Goal: Task Accomplishment & Management: Complete application form

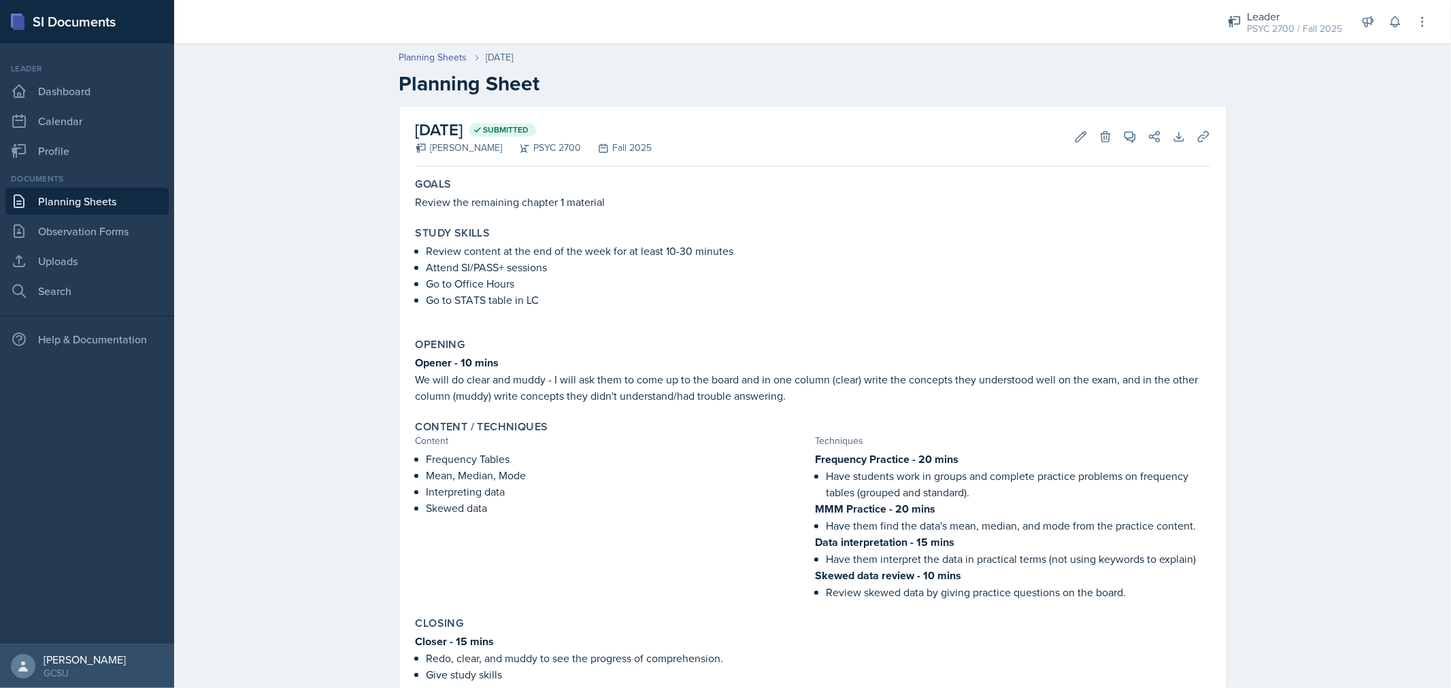
click at [484, 194] on p "Review the remaining chapter 1 material" at bounding box center [813, 202] width 794 height 16
copy div "Review the remaining chapter 1 material"
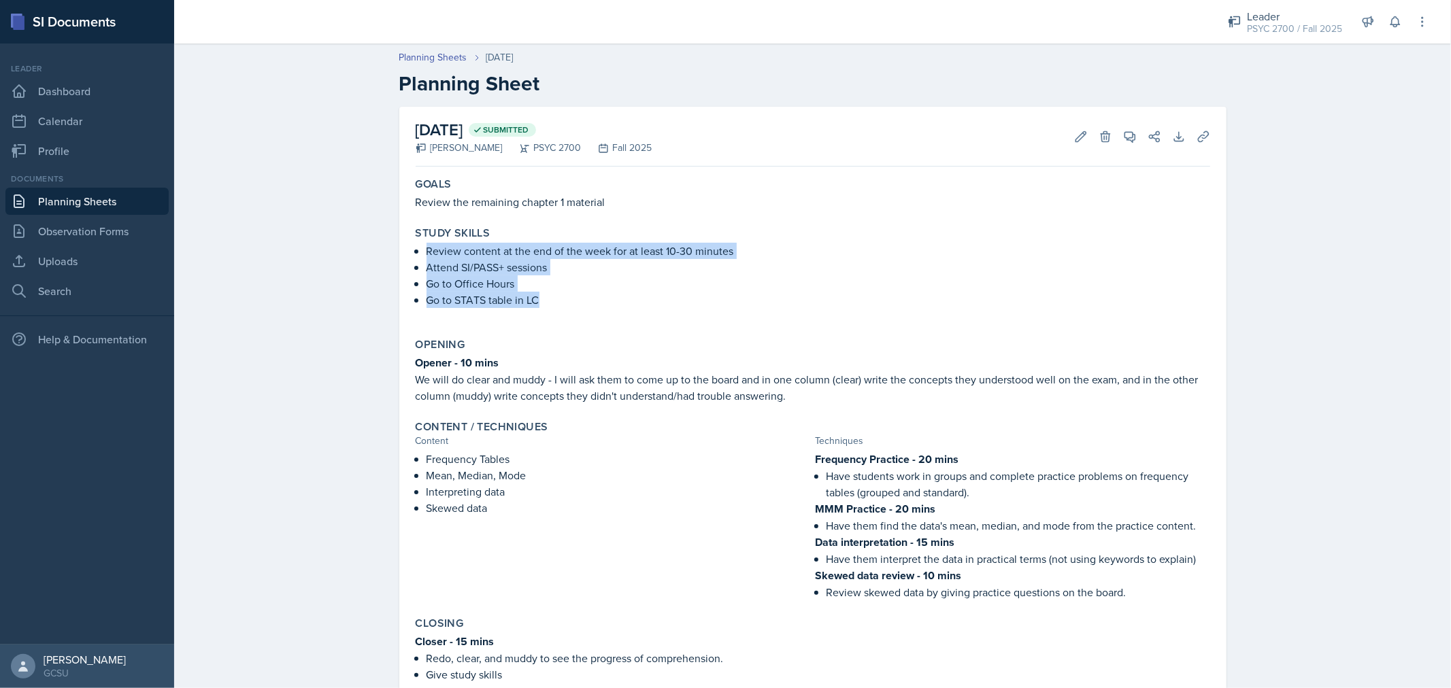
drag, startPoint x: 422, startPoint y: 249, endPoint x: 576, endPoint y: 293, distance: 159.9
click at [576, 293] on ul "Review content at the end of the week for at least 10-30 minutes Attend SI/PASS…" at bounding box center [817, 275] width 783 height 65
copy ul "Review content at the end of the week for at least 10-30 minutes Attend SI/PASS…"
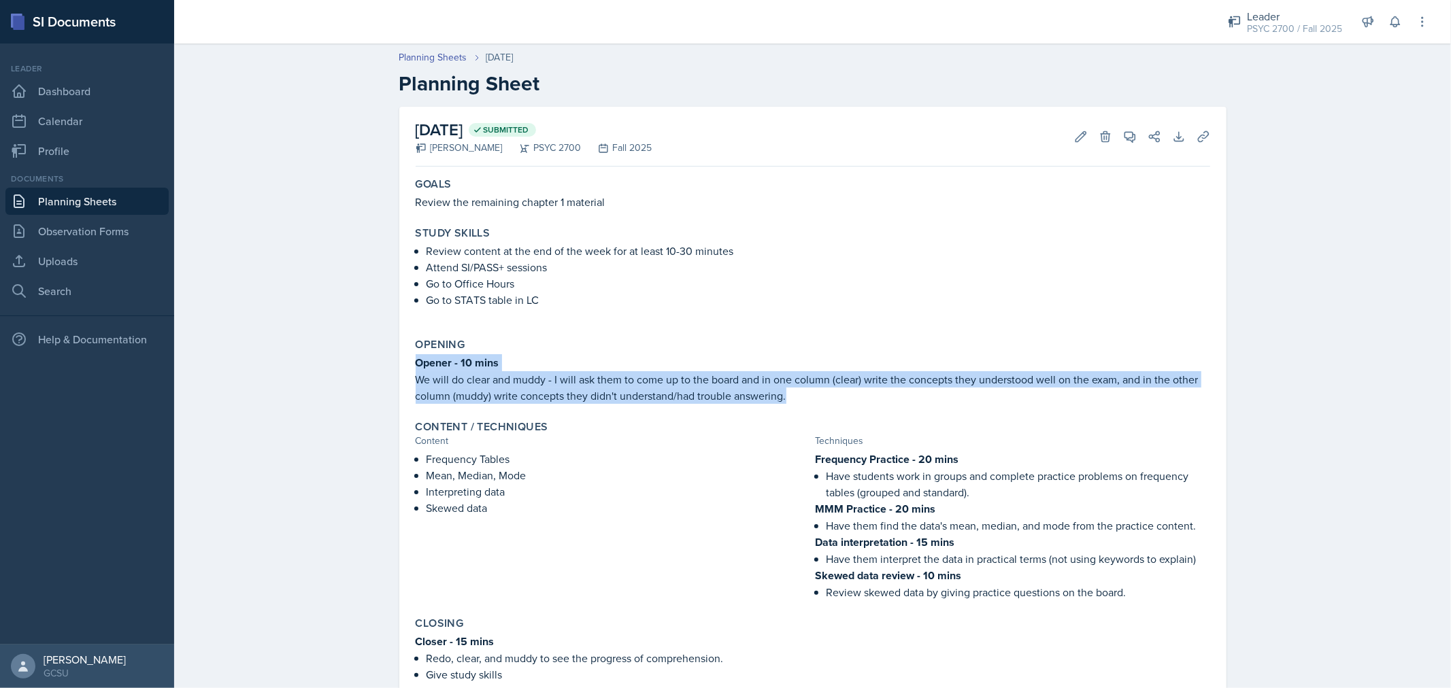
drag, startPoint x: 409, startPoint y: 364, endPoint x: 818, endPoint y: 399, distance: 410.3
click at [818, 399] on div "Opening Opener - 10 mins We will do clear and muddy - I will ask them to come u…" at bounding box center [812, 371] width 805 height 77
copy div "Opener - 10 mins We will do clear and muddy - I will ask them to come up to the…"
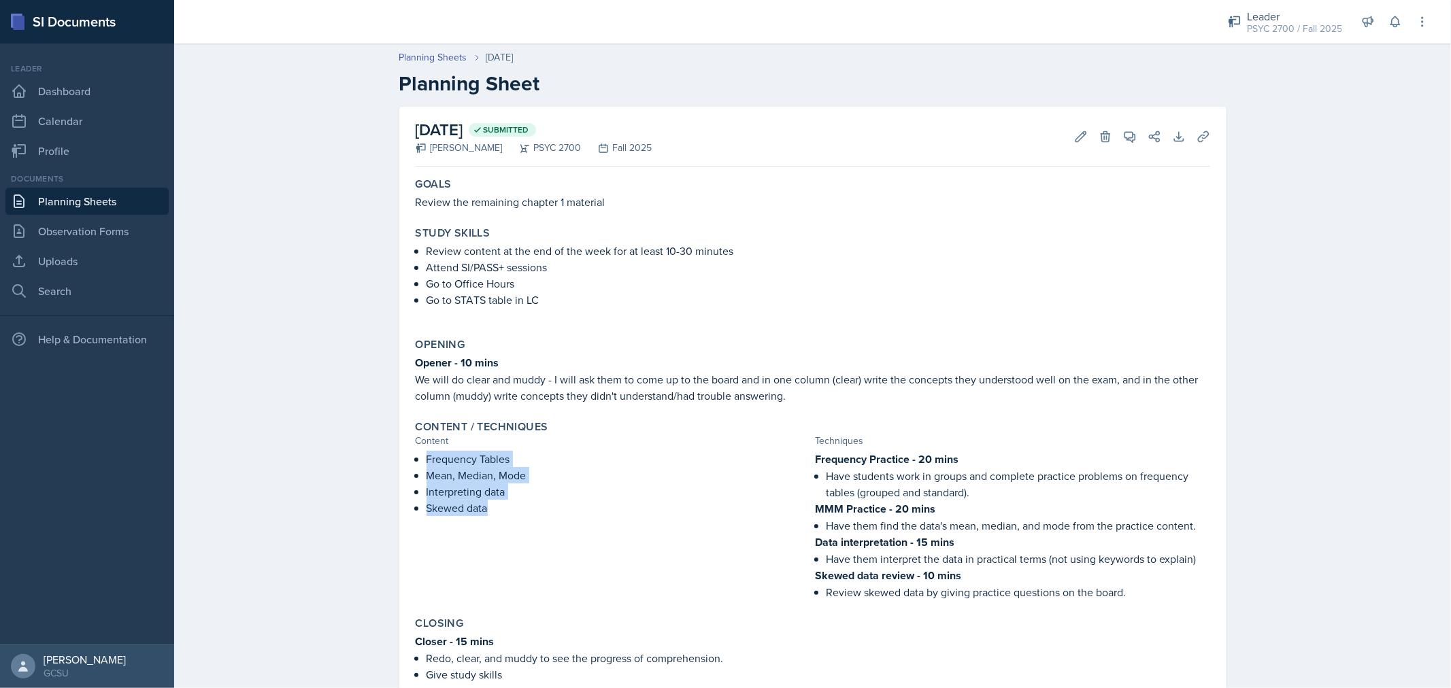
drag, startPoint x: 423, startPoint y: 460, endPoint x: 510, endPoint y: 505, distance: 97.9
click at [510, 505] on ul "Frequency Tables Mean, Median, Mode Interpreting data Skewed data" at bounding box center [618, 483] width 384 height 65
copy ul "Frequency Tables Mean, Median, Mode Interpreting data Skewed data"
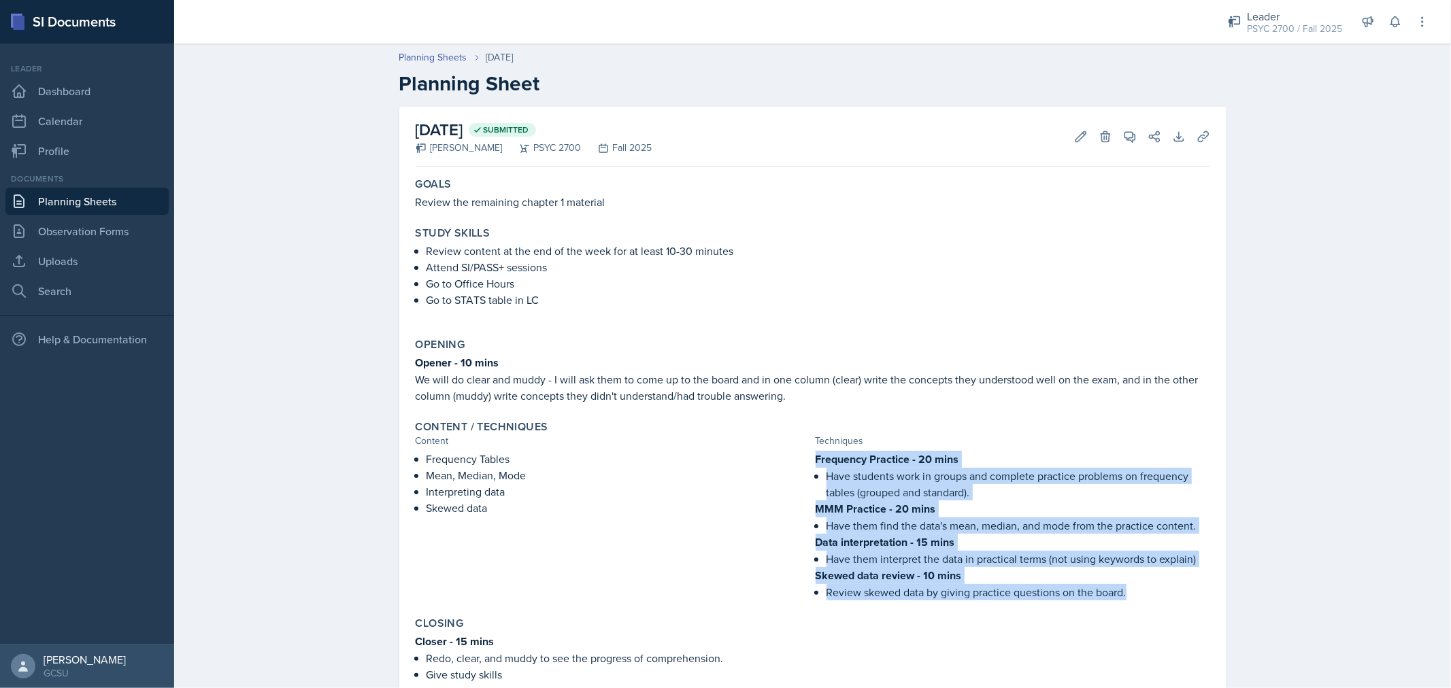
drag, startPoint x: 811, startPoint y: 460, endPoint x: 1137, endPoint y: 587, distance: 350.4
click at [1137, 587] on div "Frequency Practice - 20 mins Have students work in groups and complete practice…" at bounding box center [1012, 526] width 394 height 150
copy div "Frequency Practice - 20 mins Have students work in groups and complete practice…"
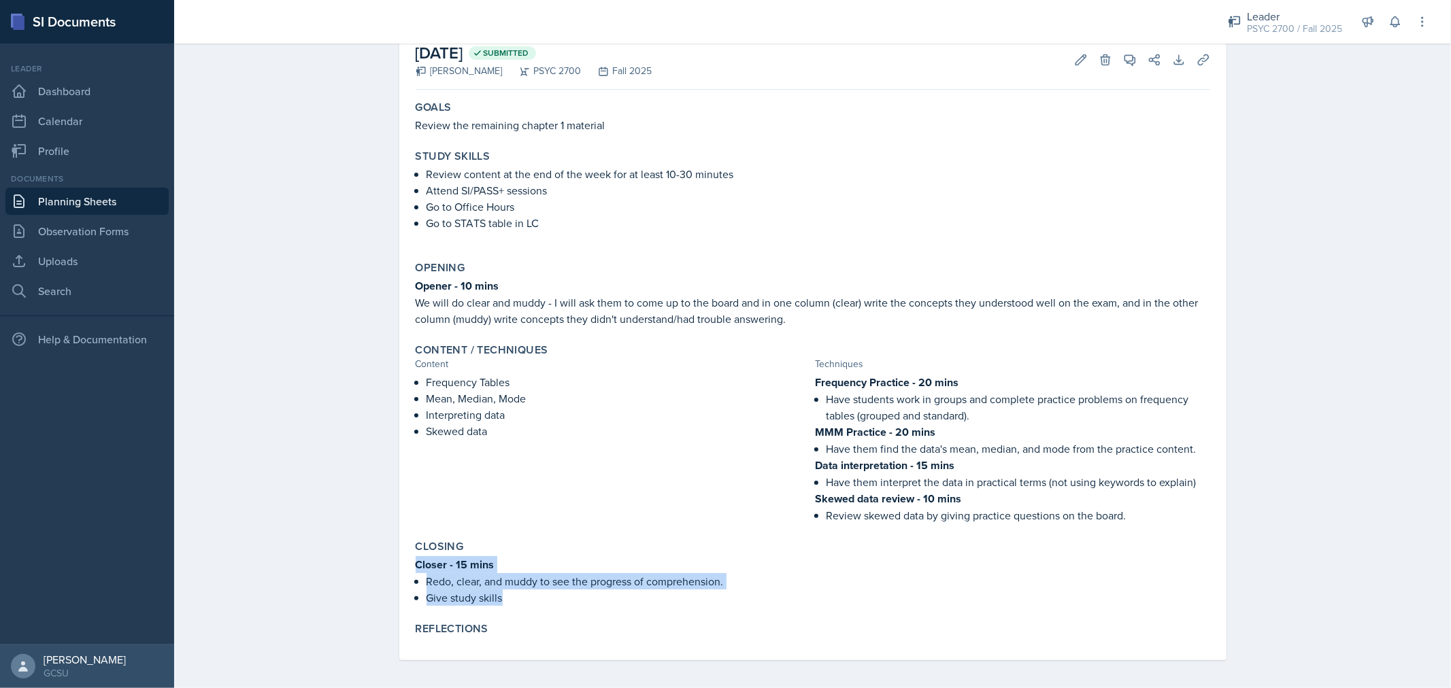
drag, startPoint x: 410, startPoint y: 558, endPoint x: 530, endPoint y: 603, distance: 128.5
click at [530, 603] on div "Closing Closer - 15 mins Redo, clear, and muddy to see the progress of comprehe…" at bounding box center [812, 573] width 805 height 77
copy div "Closer - 15 mins Redo, clear, and muddy to see the progress of comprehension. G…"
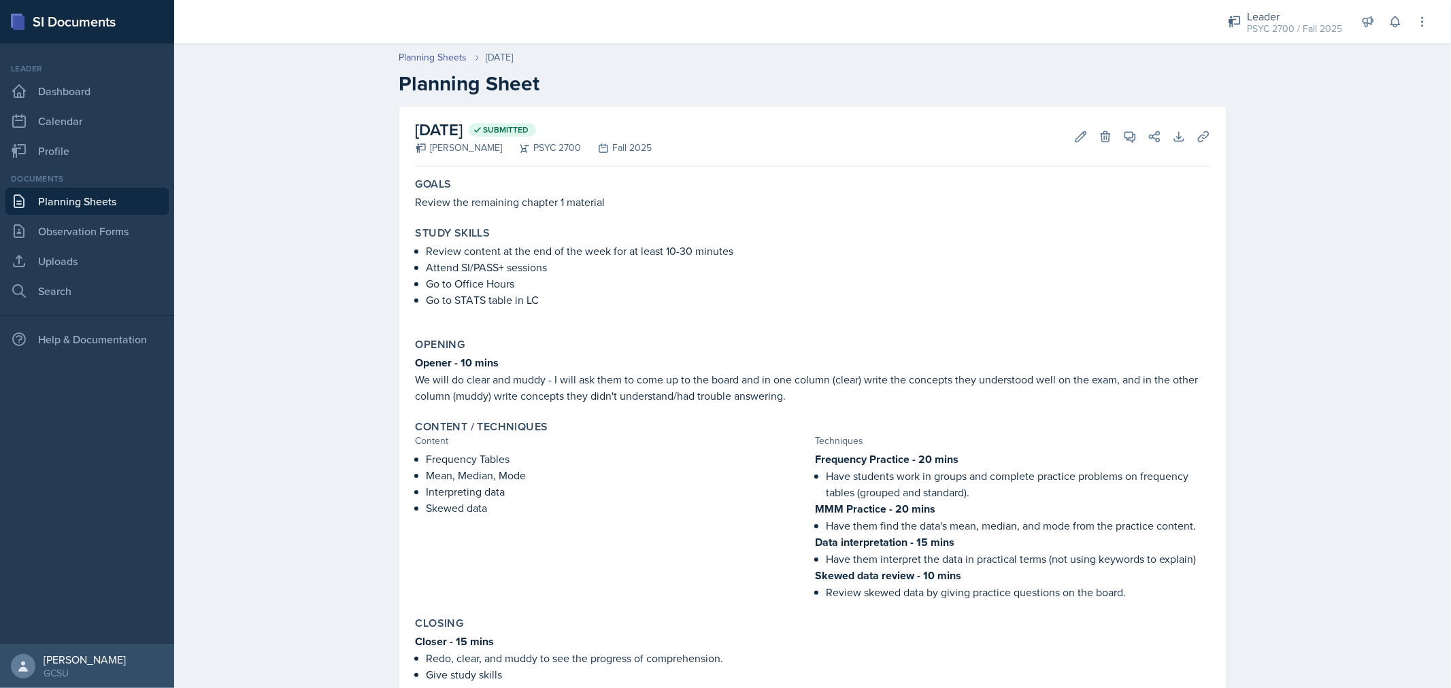
click at [932, 201] on p "Review the remaining chapter 1 material" at bounding box center [813, 202] width 794 height 16
click at [1076, 126] on button "Edit" at bounding box center [1080, 136] width 24 height 24
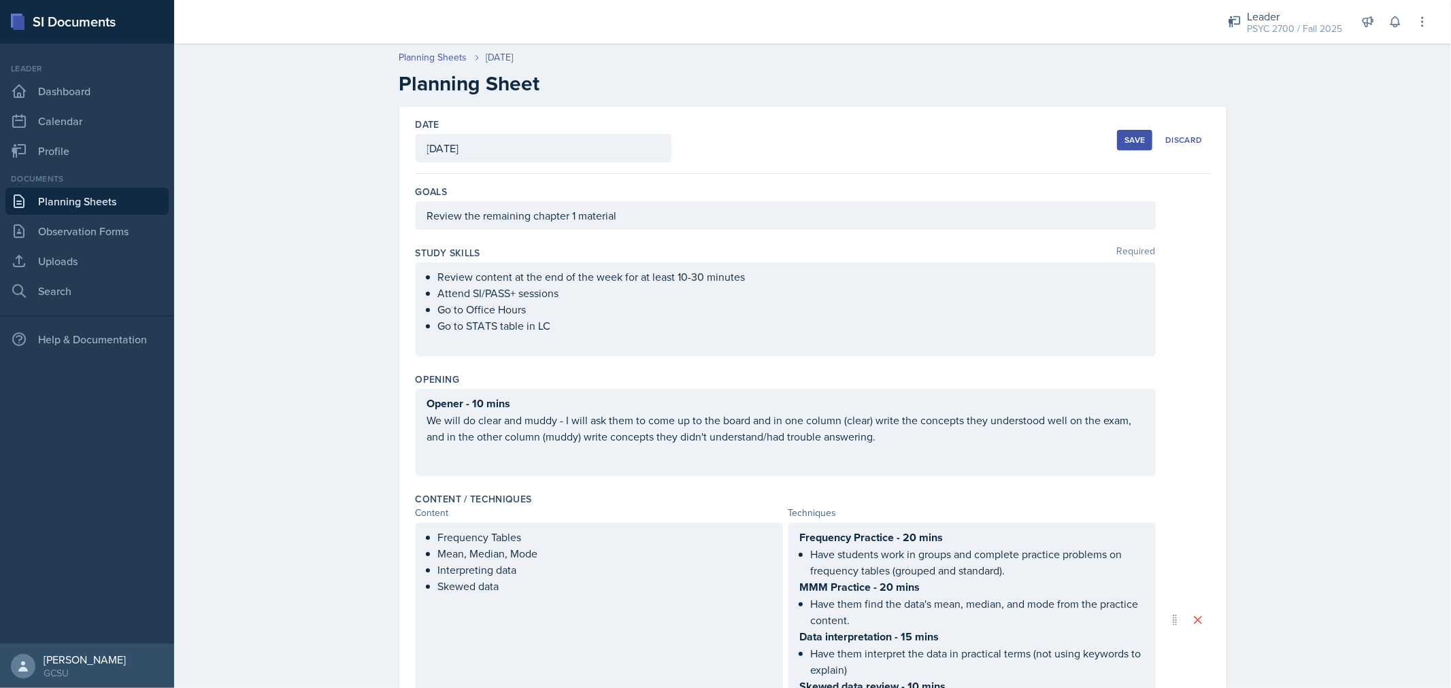
scroll to position [346, 0]
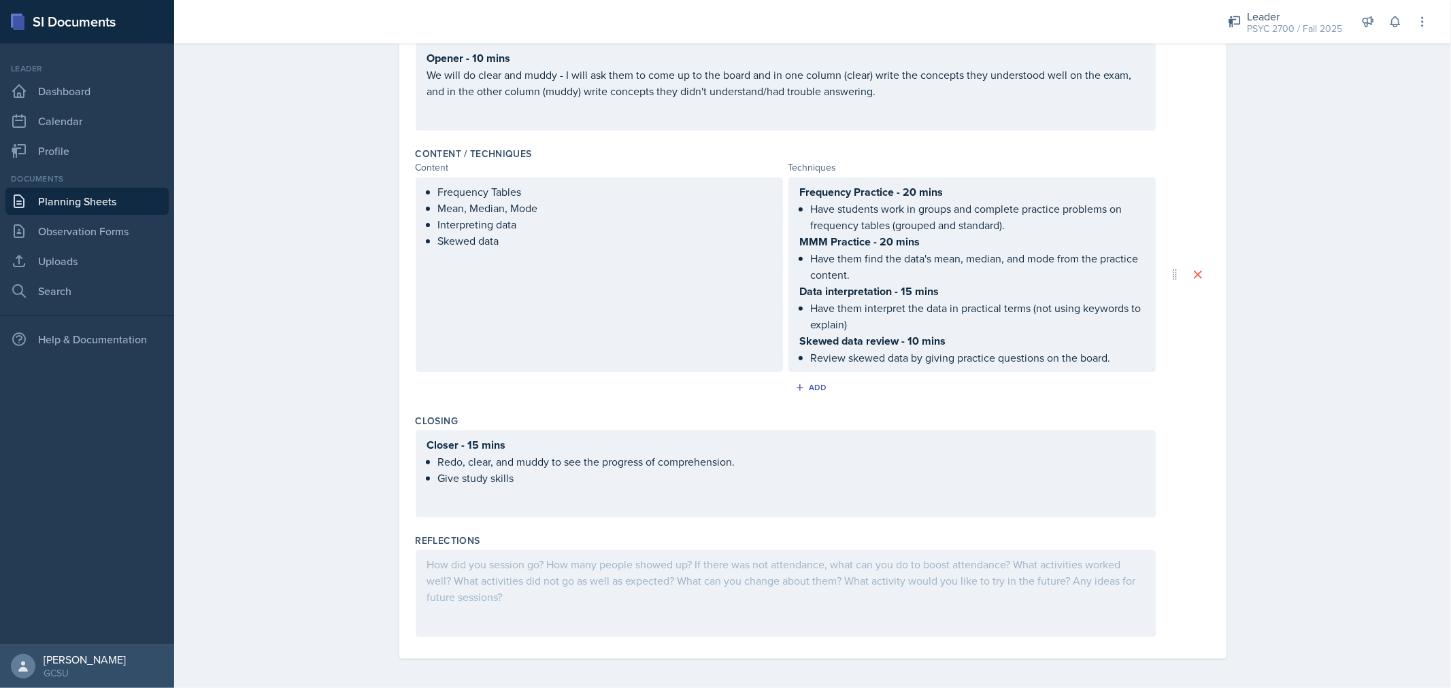
click at [575, 575] on div at bounding box center [786, 593] width 740 height 87
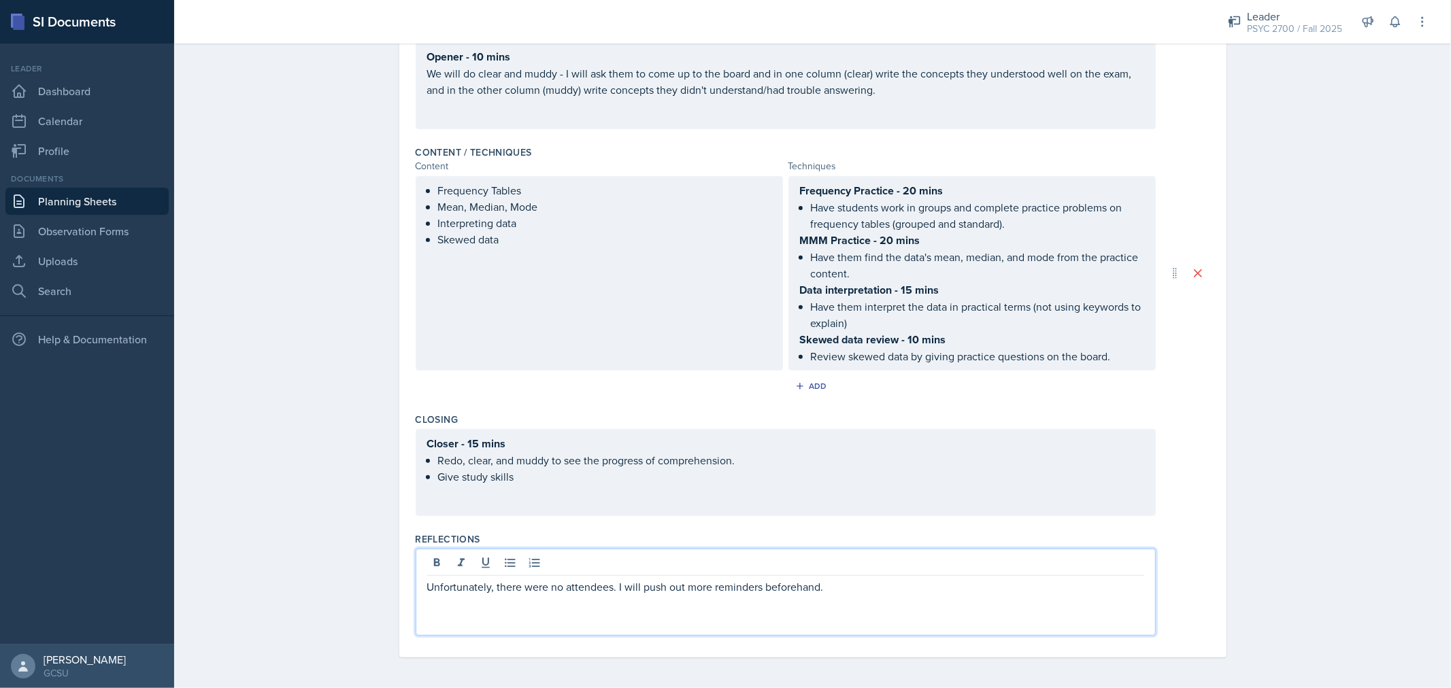
scroll to position [0, 0]
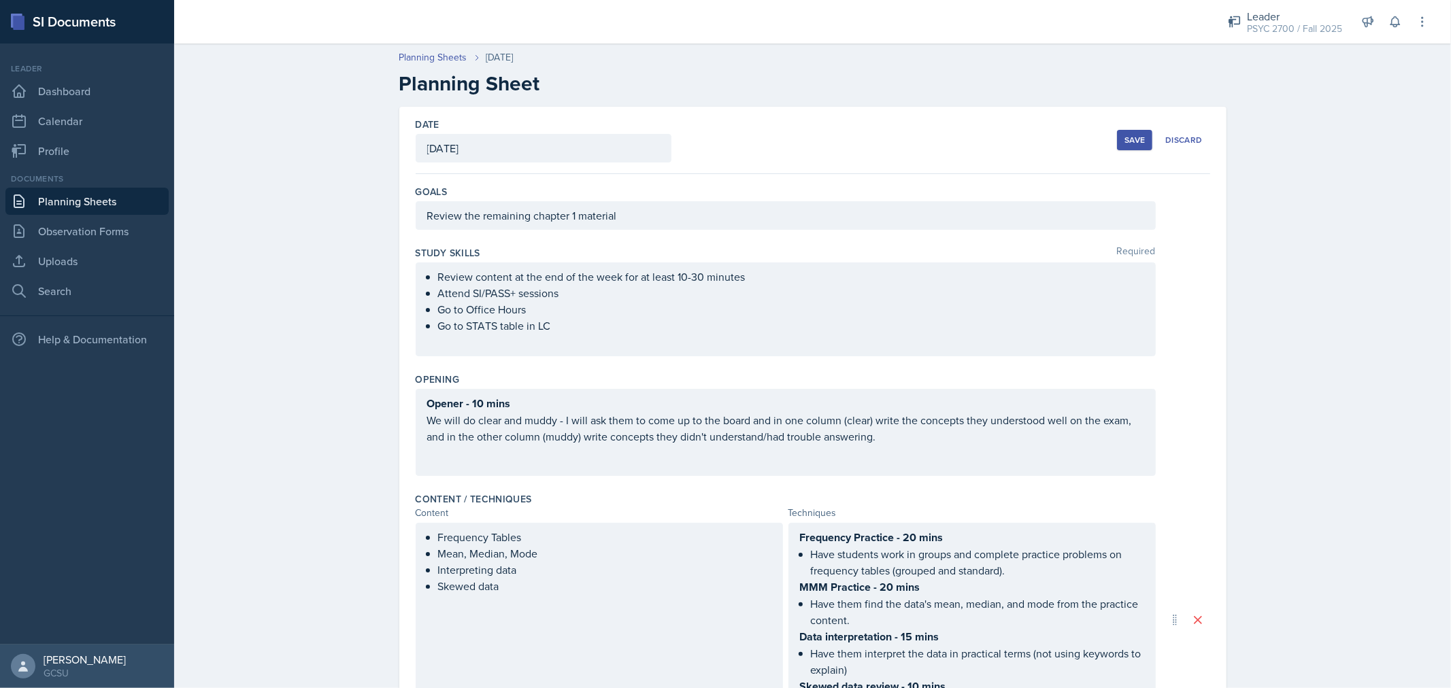
click at [1129, 135] on div "Save" at bounding box center [1134, 140] width 20 height 11
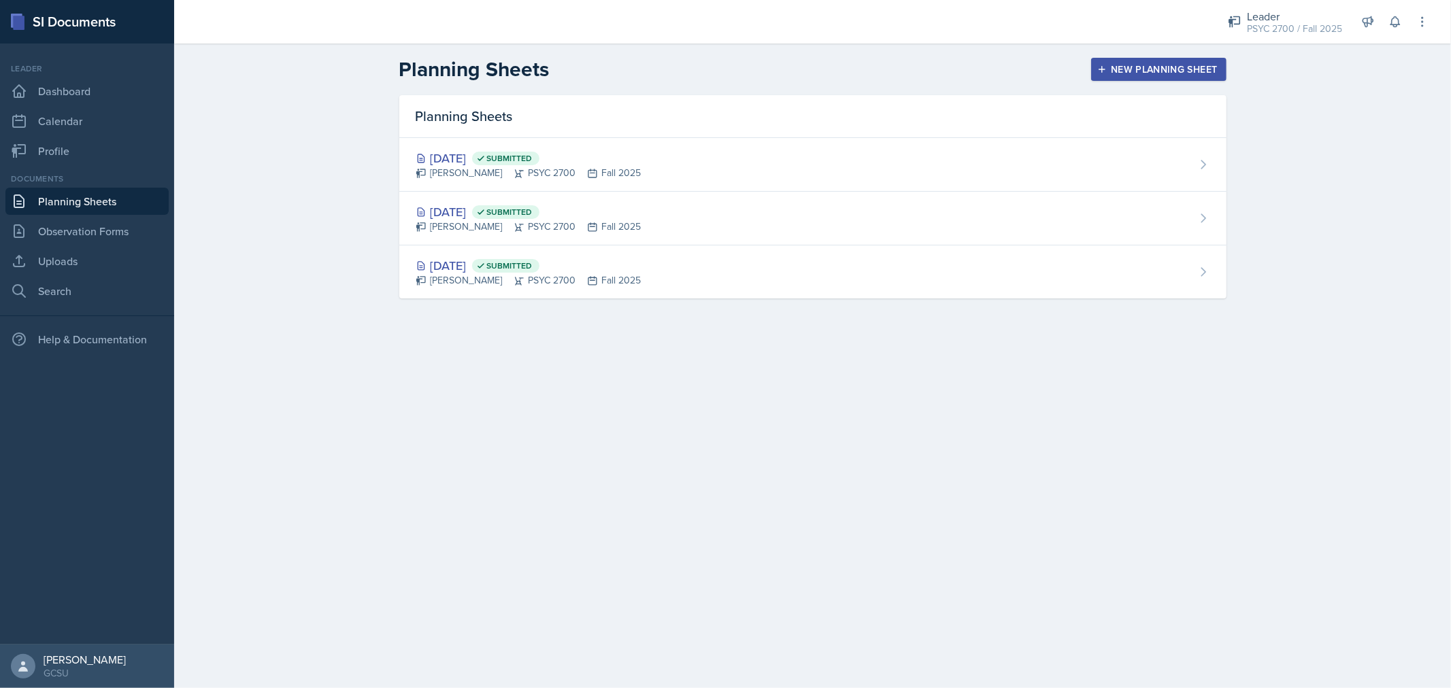
click at [1183, 72] on div "New Planning Sheet" at bounding box center [1158, 69] width 117 height 11
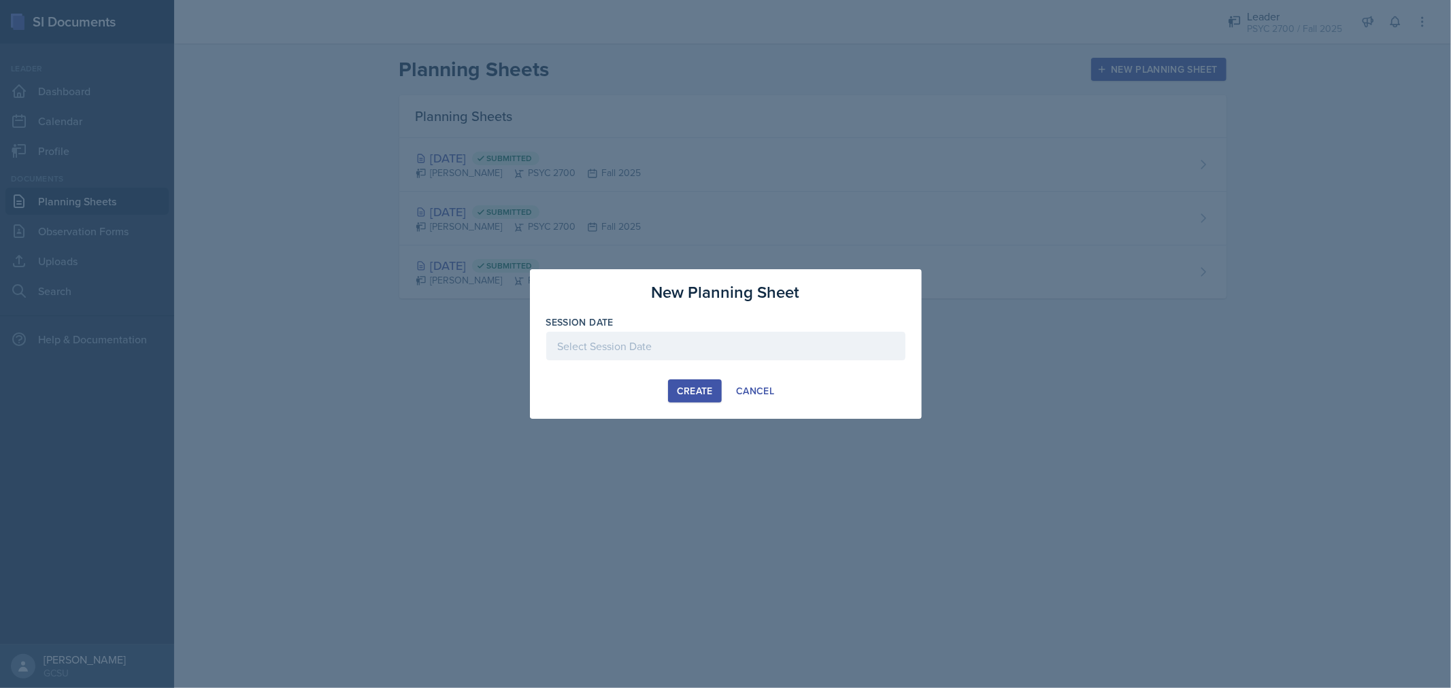
click at [607, 337] on div at bounding box center [725, 346] width 359 height 29
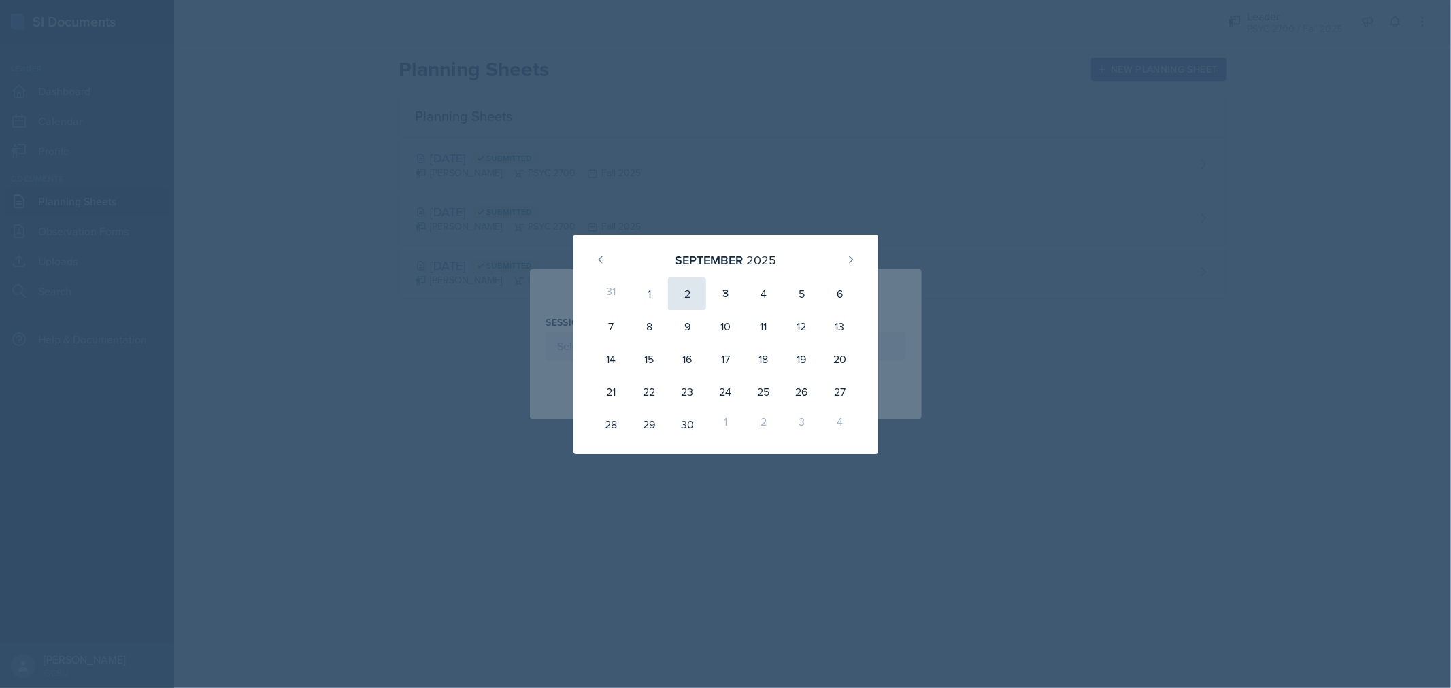
click at [689, 304] on div "2" at bounding box center [687, 293] width 38 height 33
type input "[DATE]"
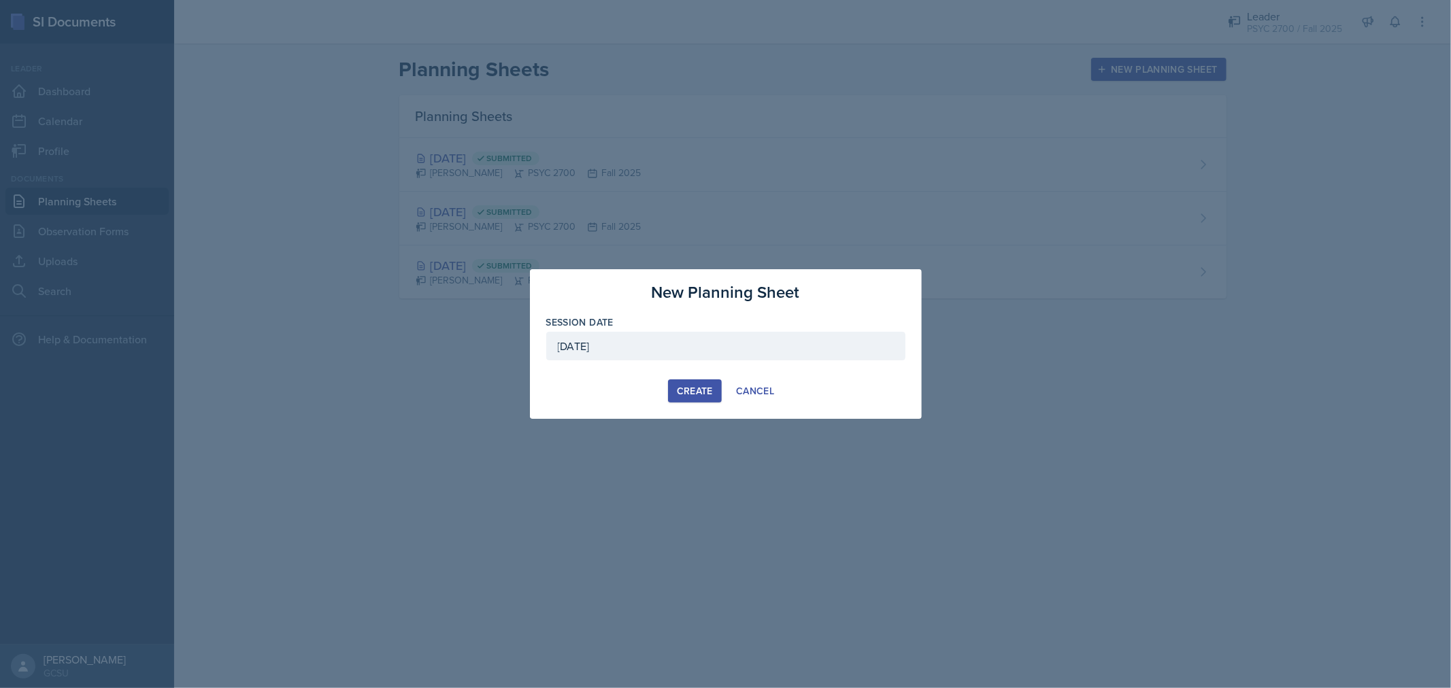
click at [686, 386] on div "Create" at bounding box center [695, 391] width 36 height 11
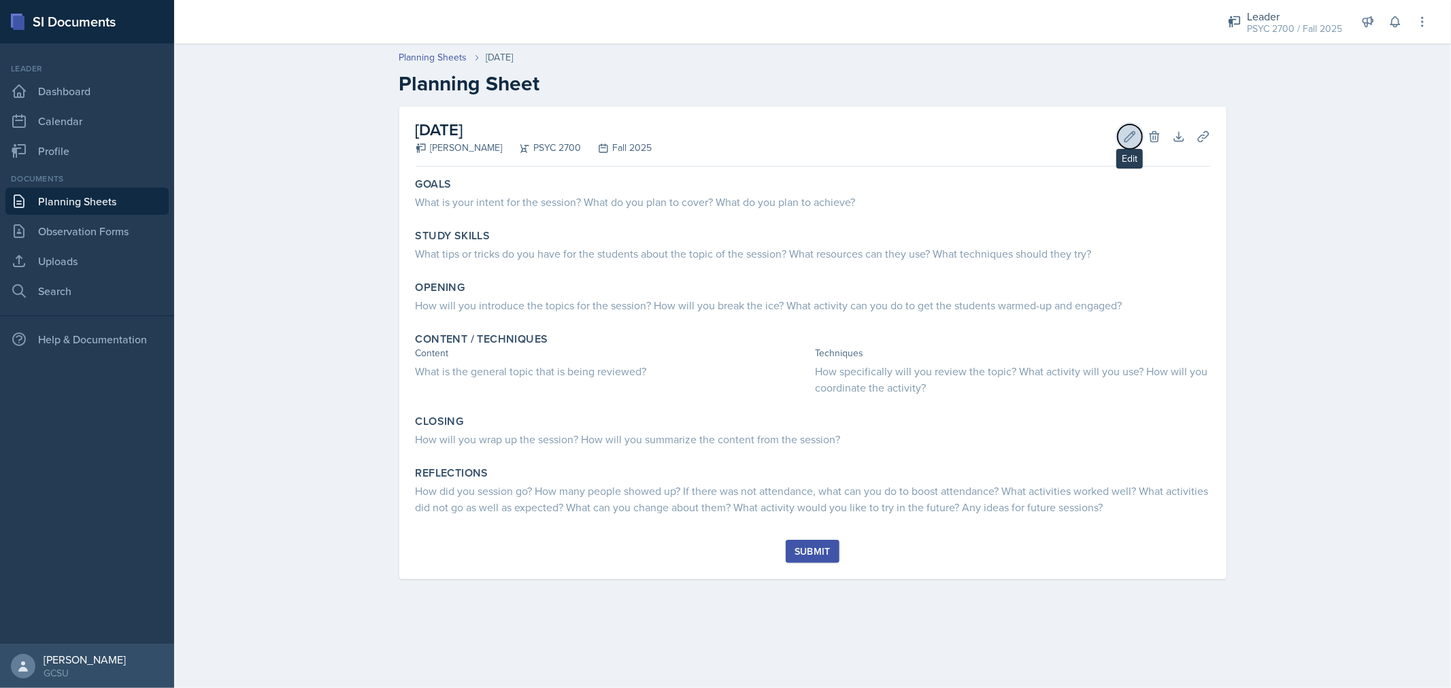
click at [1128, 128] on button "Edit" at bounding box center [1129, 136] width 24 height 24
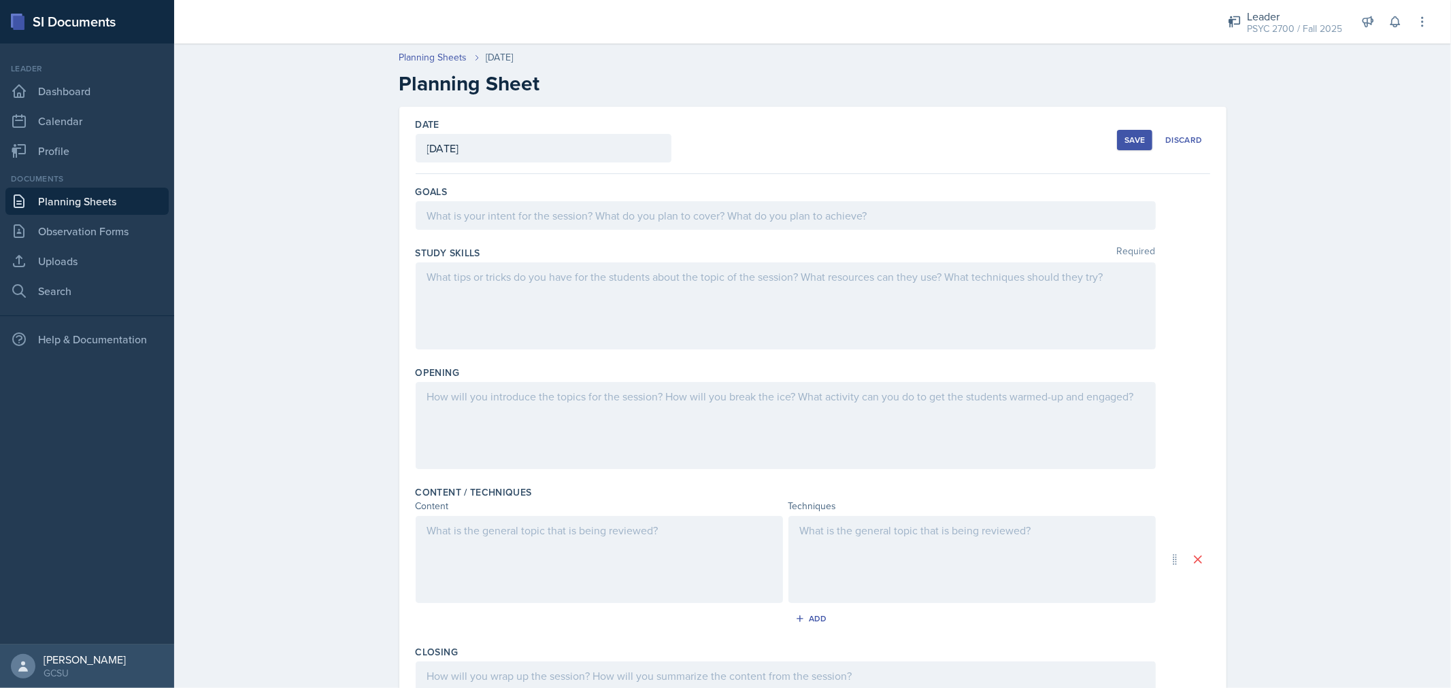
click at [562, 229] on div at bounding box center [786, 215] width 740 height 29
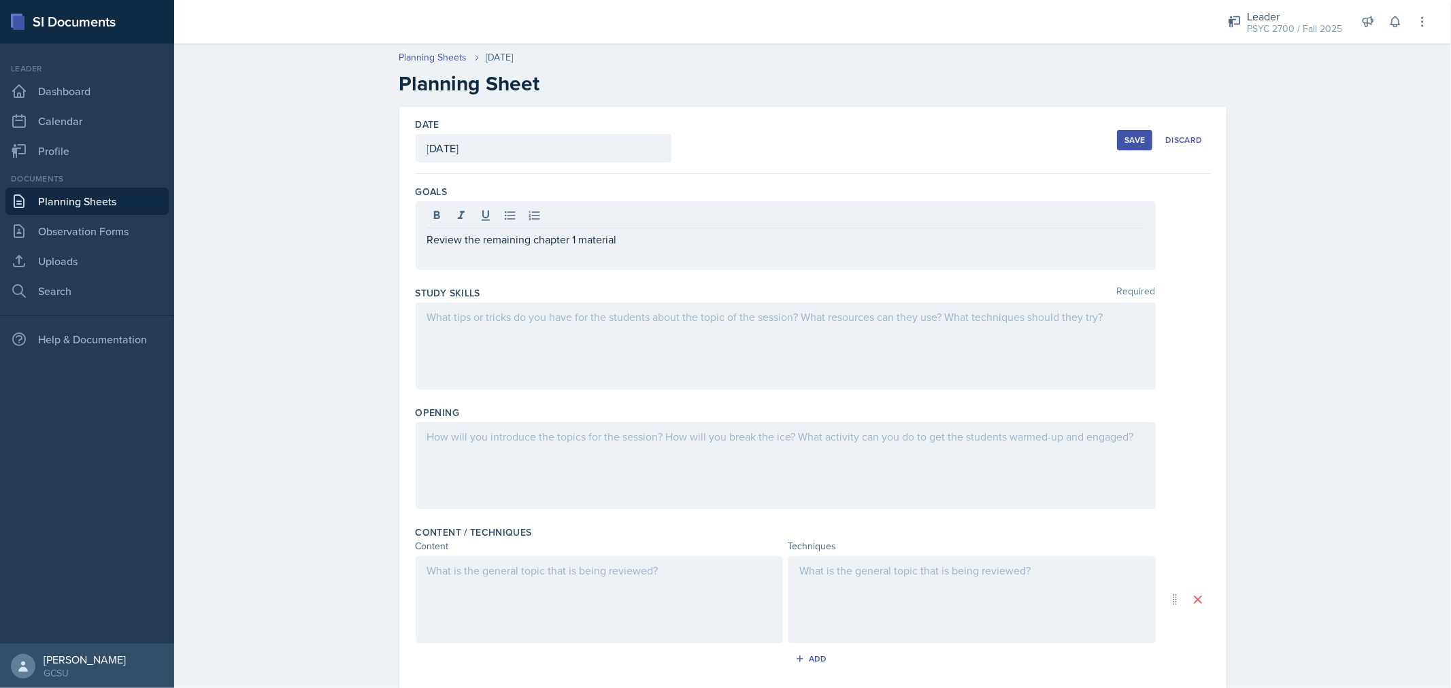
click at [582, 336] on div at bounding box center [786, 346] width 740 height 87
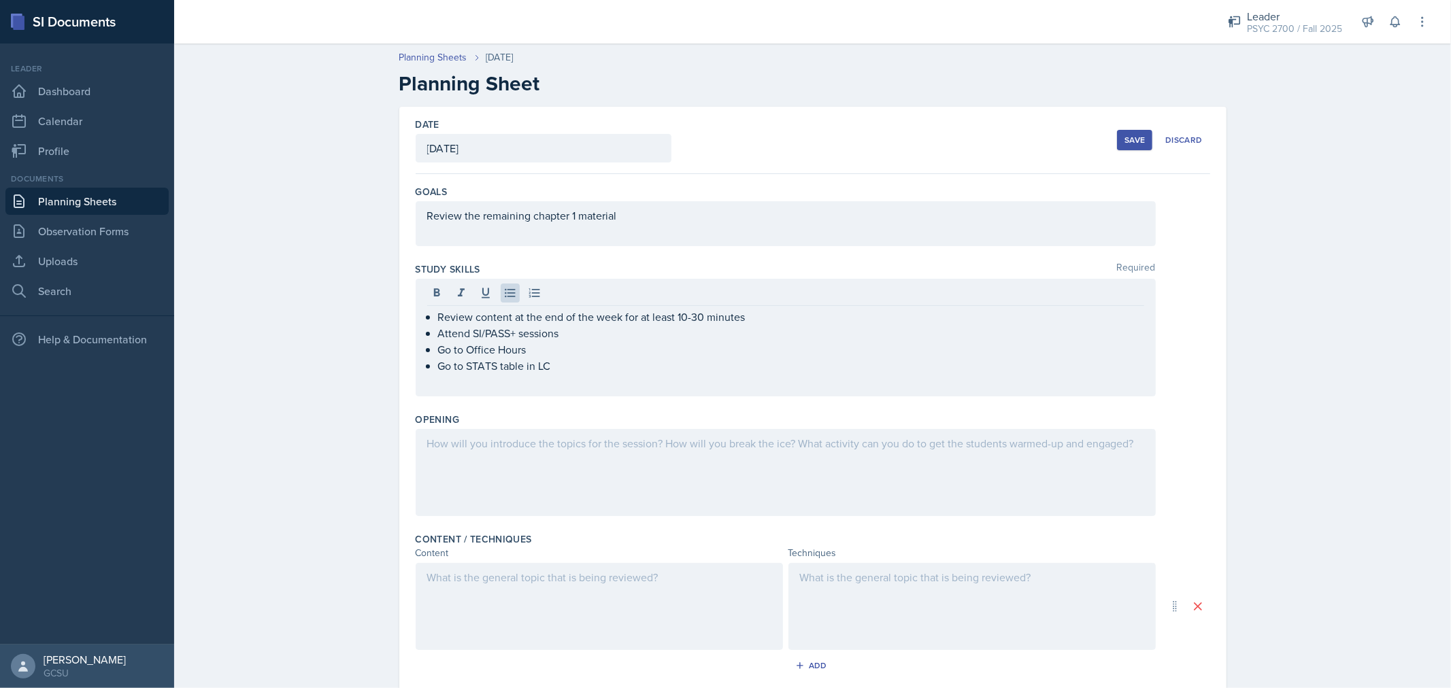
click at [607, 478] on div at bounding box center [786, 472] width 740 height 87
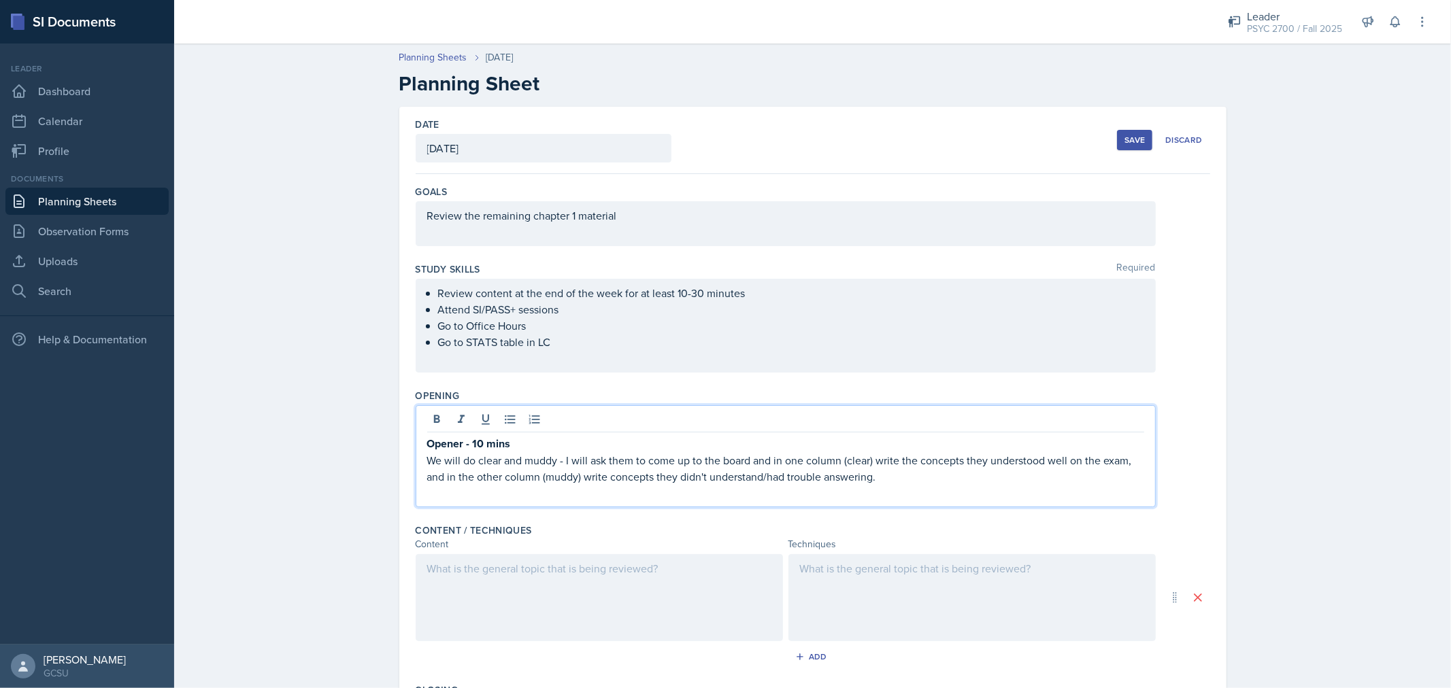
scroll to position [272, 0]
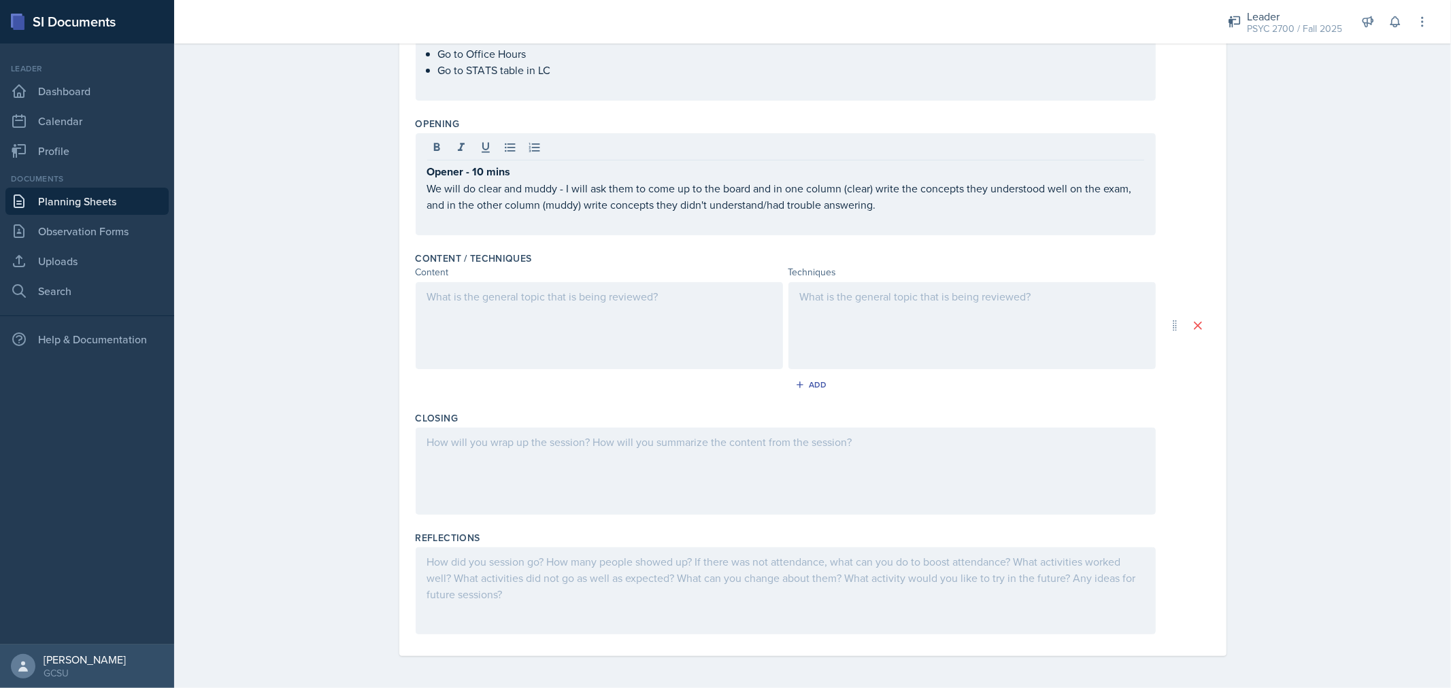
click at [546, 314] on div at bounding box center [599, 325] width 367 height 87
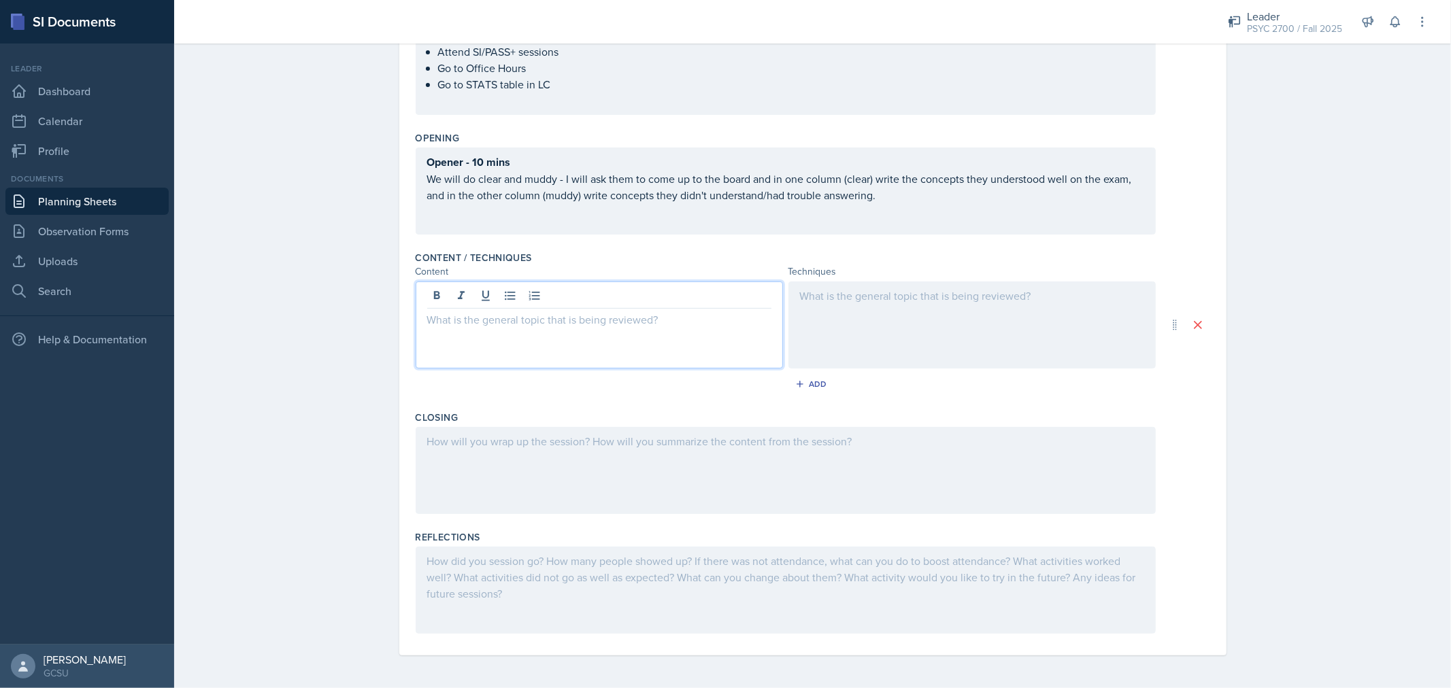
scroll to position [282, 0]
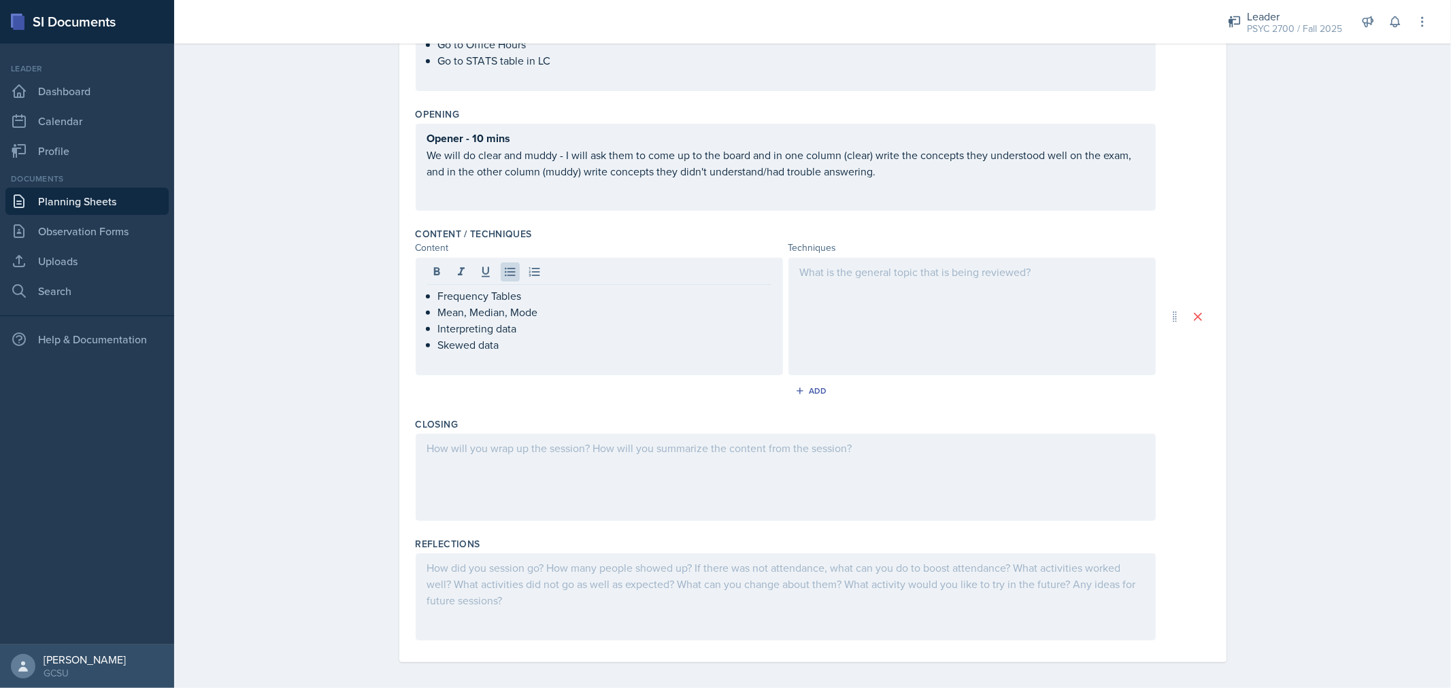
click at [1002, 347] on div at bounding box center [971, 317] width 367 height 118
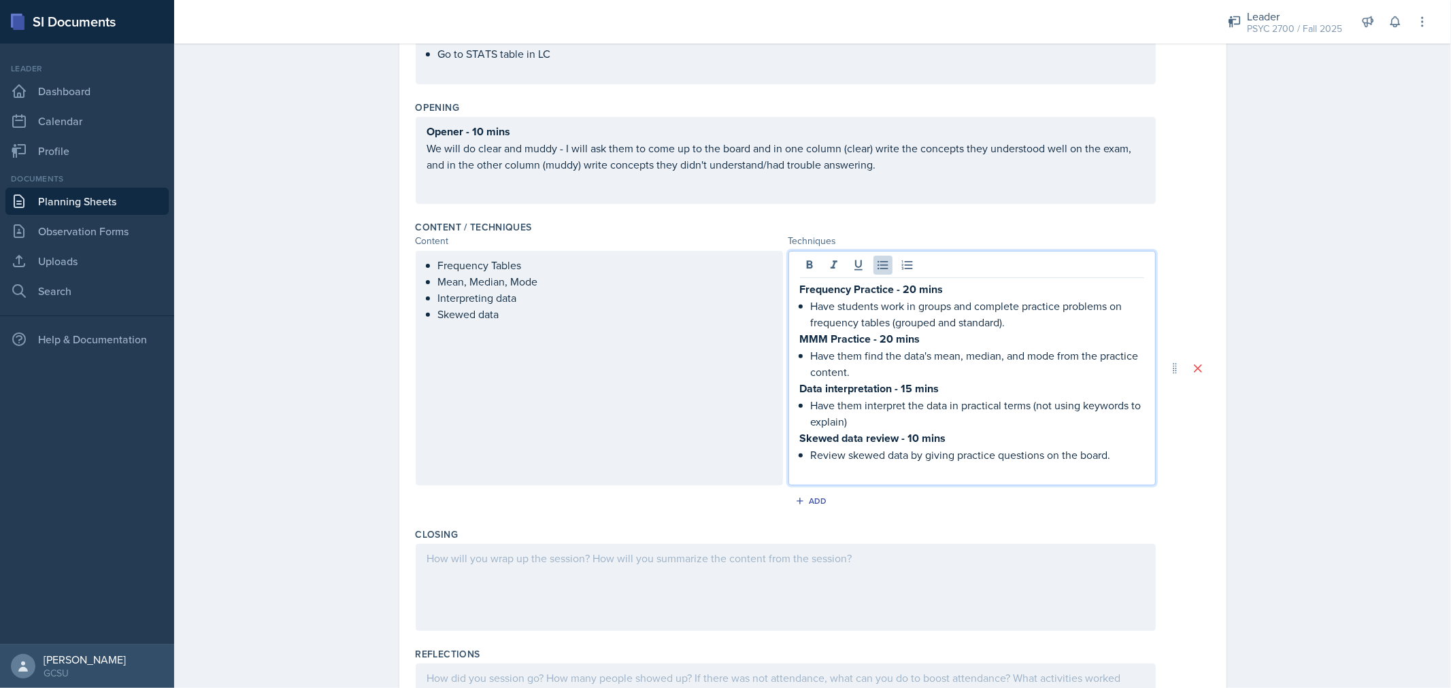
scroll to position [403, 0]
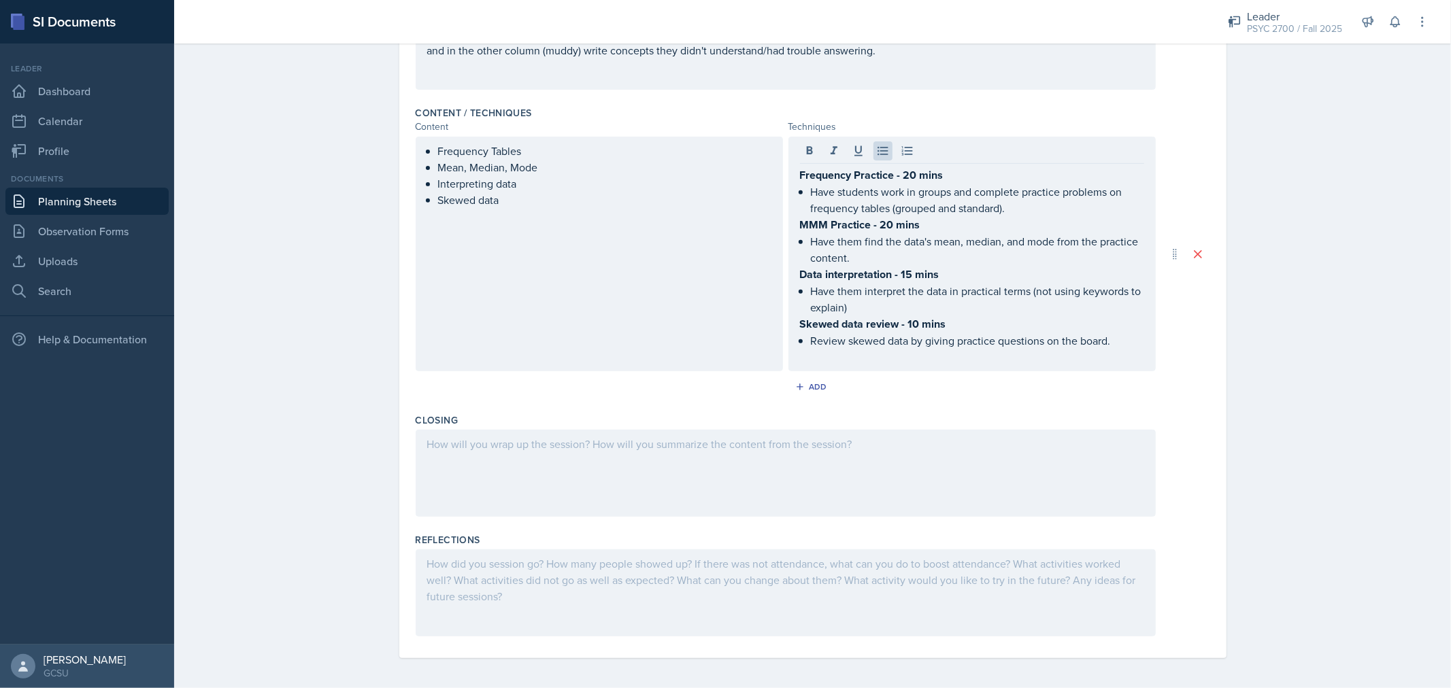
click at [611, 460] on div at bounding box center [786, 473] width 740 height 87
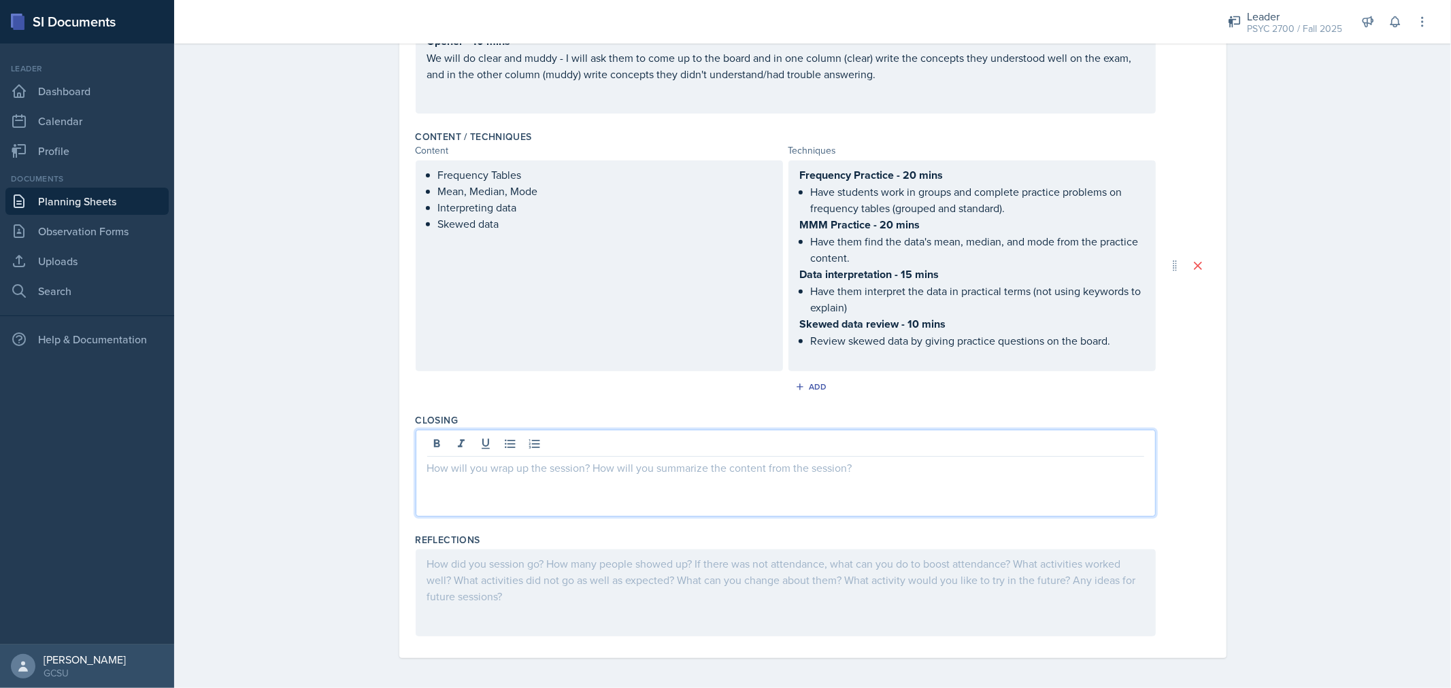
scroll to position [393, 0]
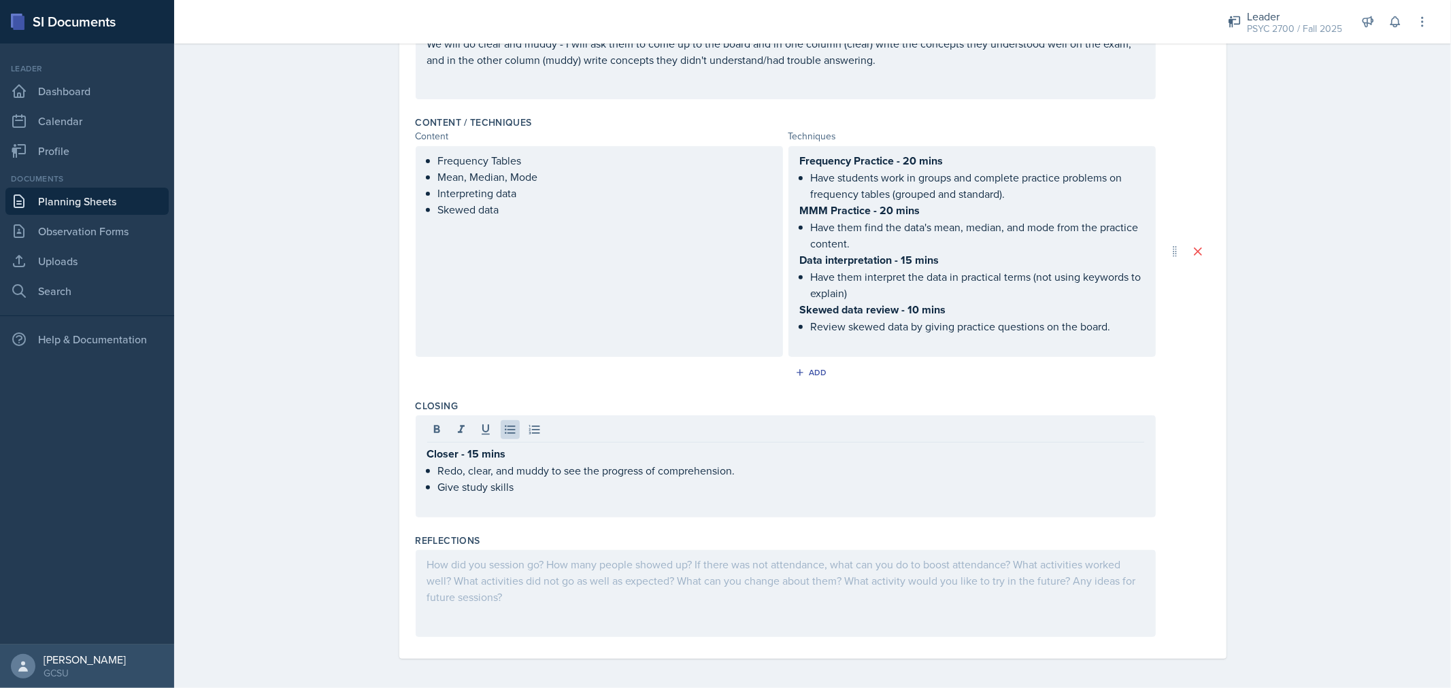
click at [1310, 350] on div "Planning Sheets [DATE] Planning Sheet Date [DATE] [DATE] 31 1 2 3 4 5 6 7 8 9 1…" at bounding box center [812, 168] width 1277 height 1048
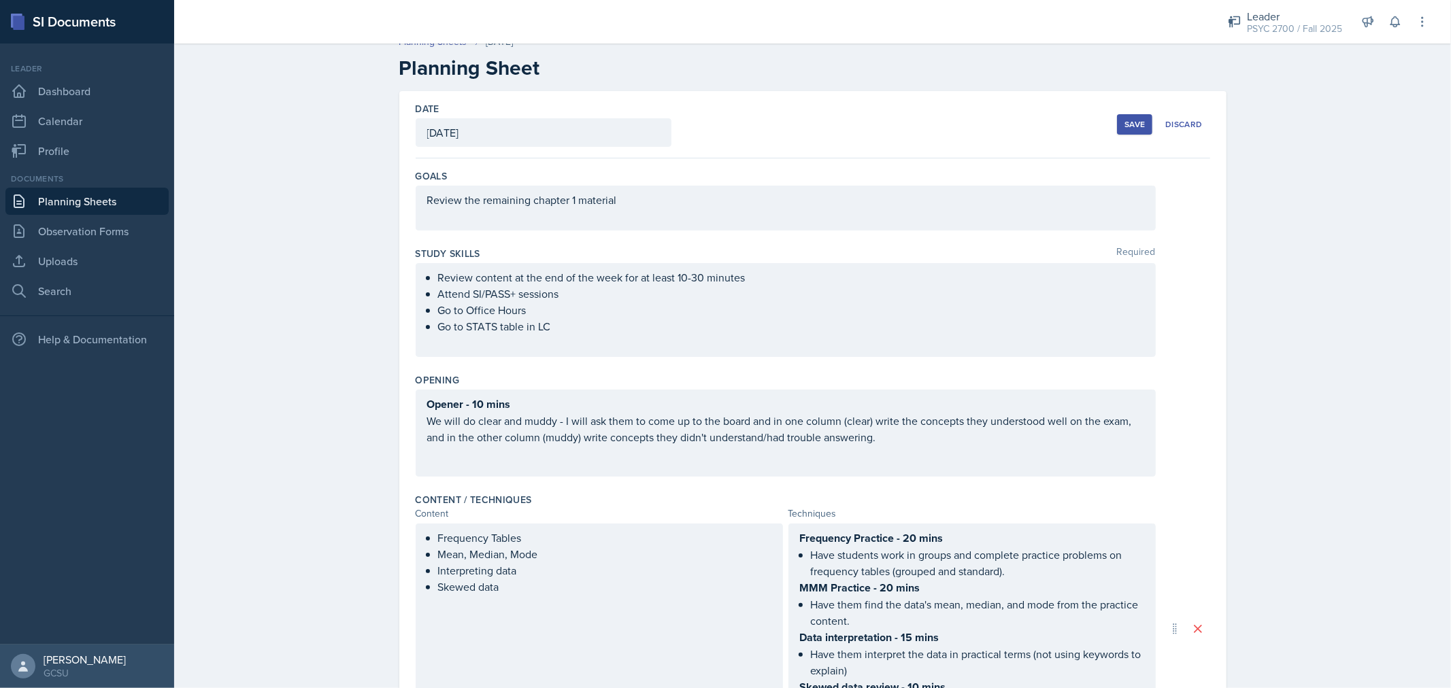
scroll to position [0, 0]
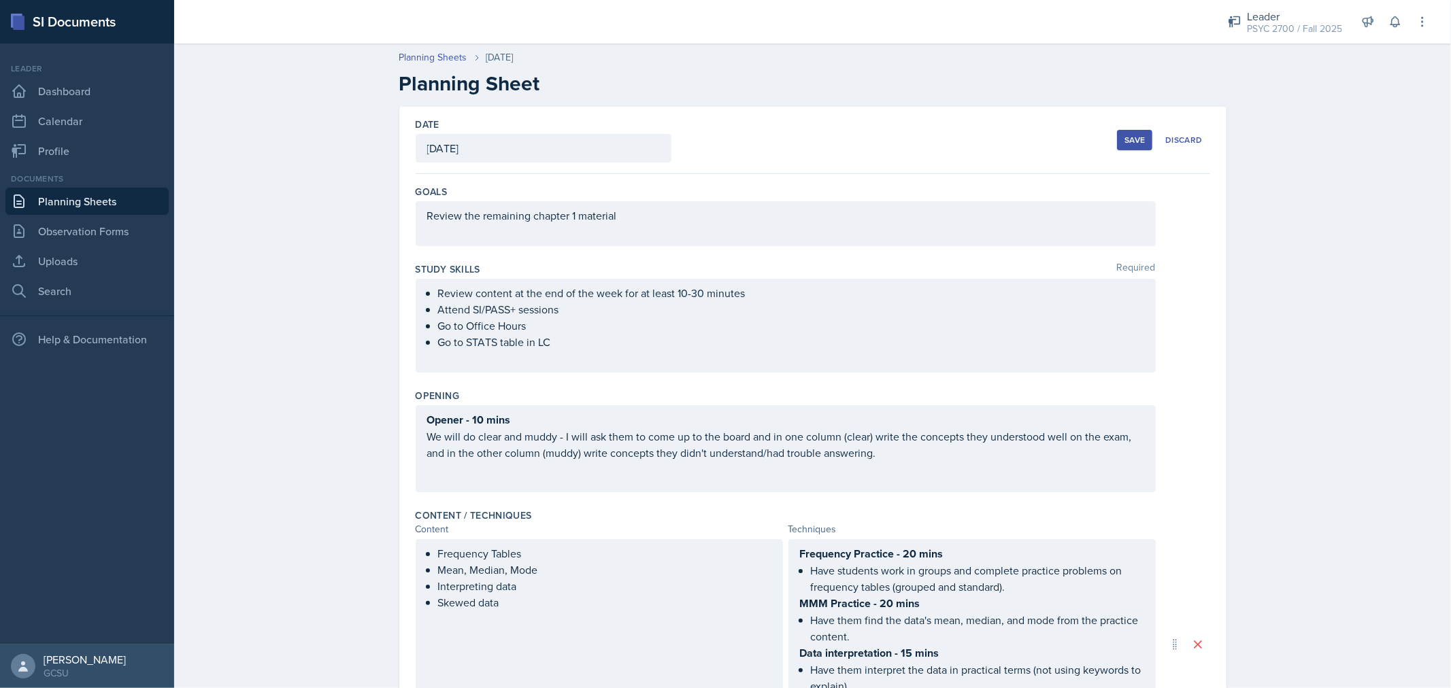
click at [1129, 137] on div "Save" at bounding box center [1134, 140] width 20 height 11
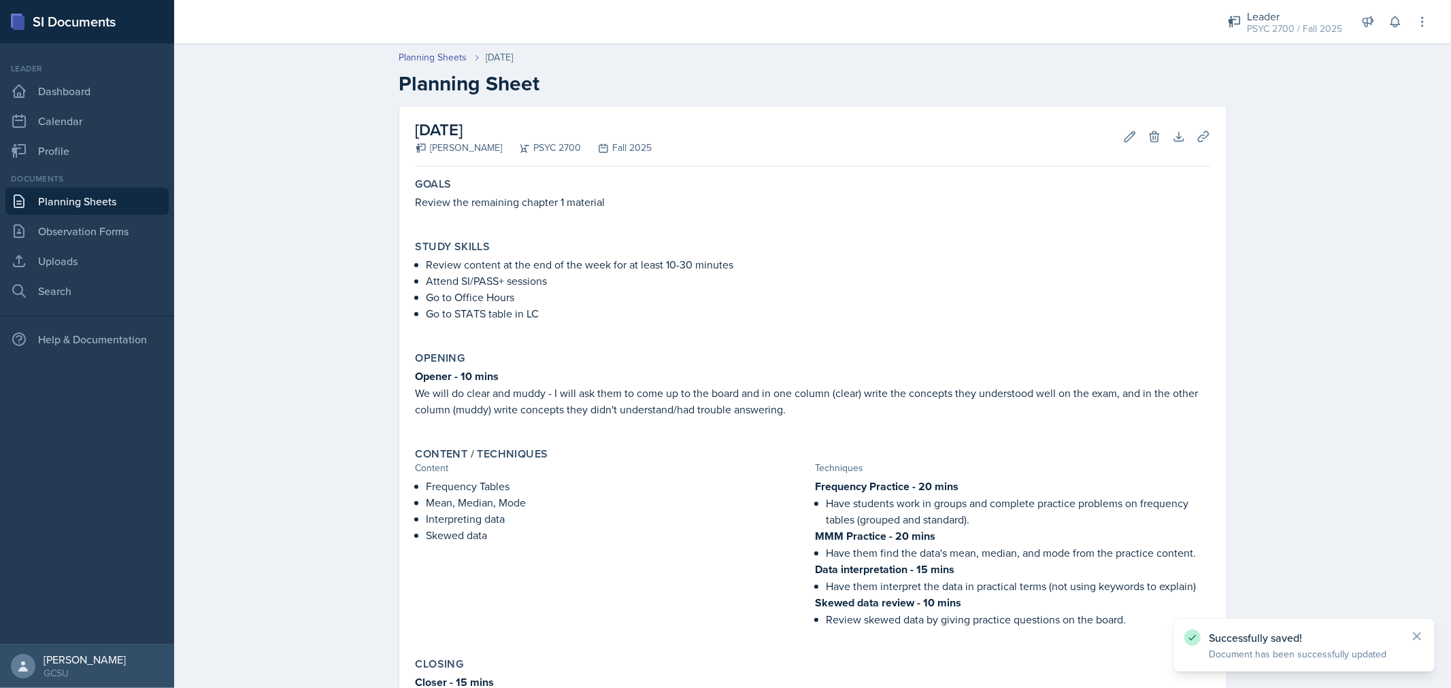
scroll to position [207, 0]
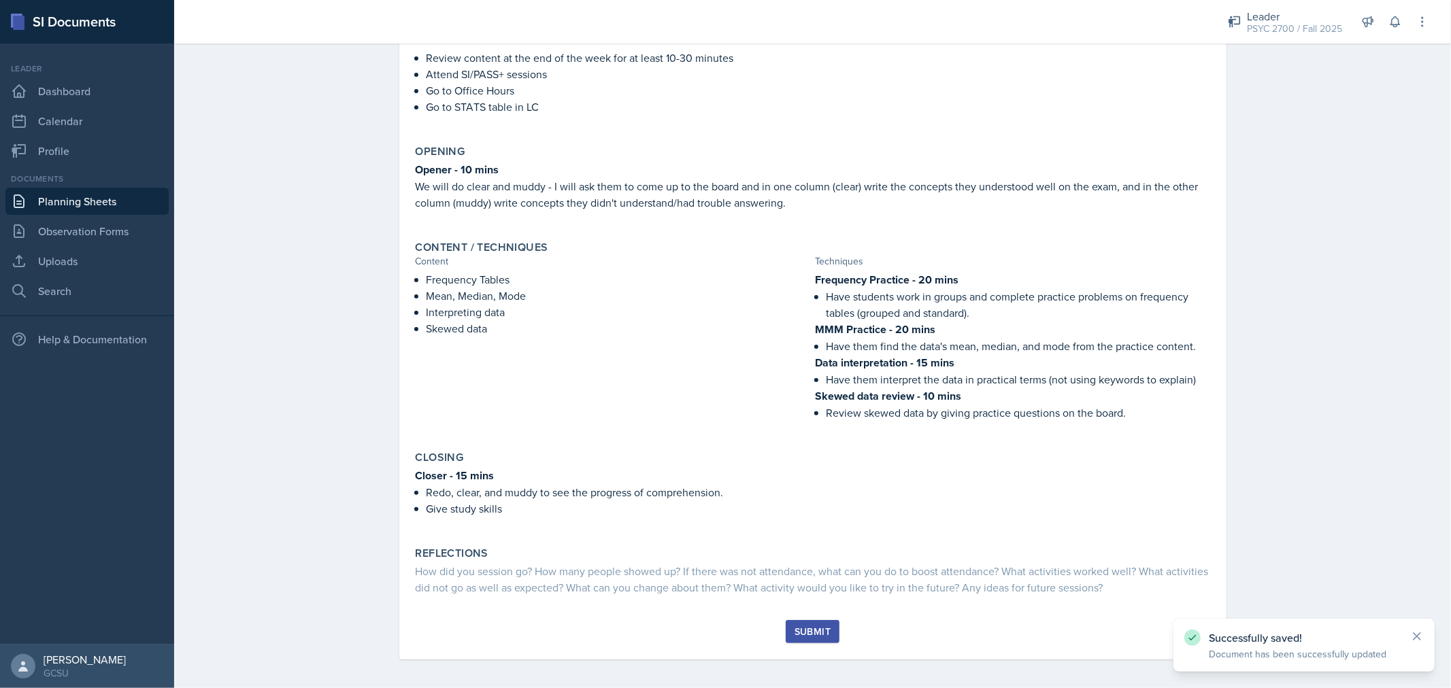
click at [827, 622] on button "Submit" at bounding box center [813, 631] width 54 height 23
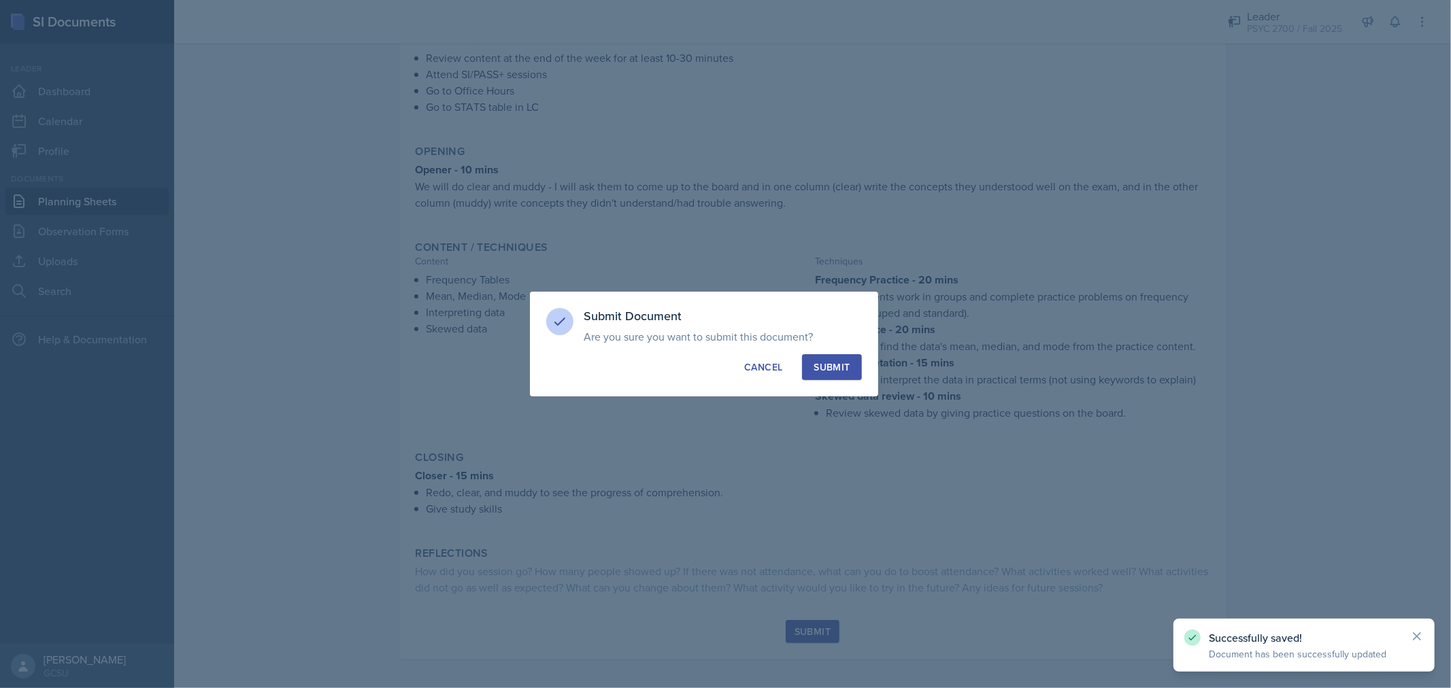
click at [827, 622] on div at bounding box center [725, 344] width 1451 height 688
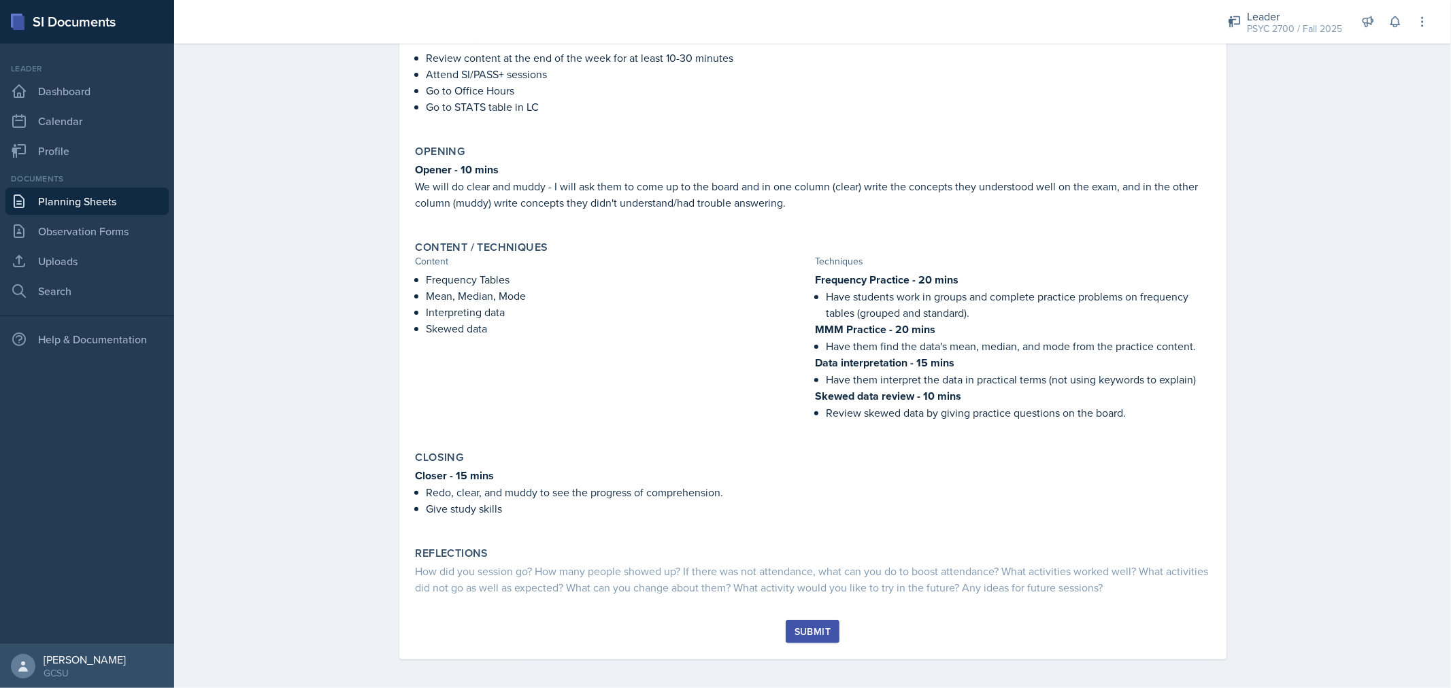
click at [794, 626] on div "Submit" at bounding box center [812, 631] width 36 height 11
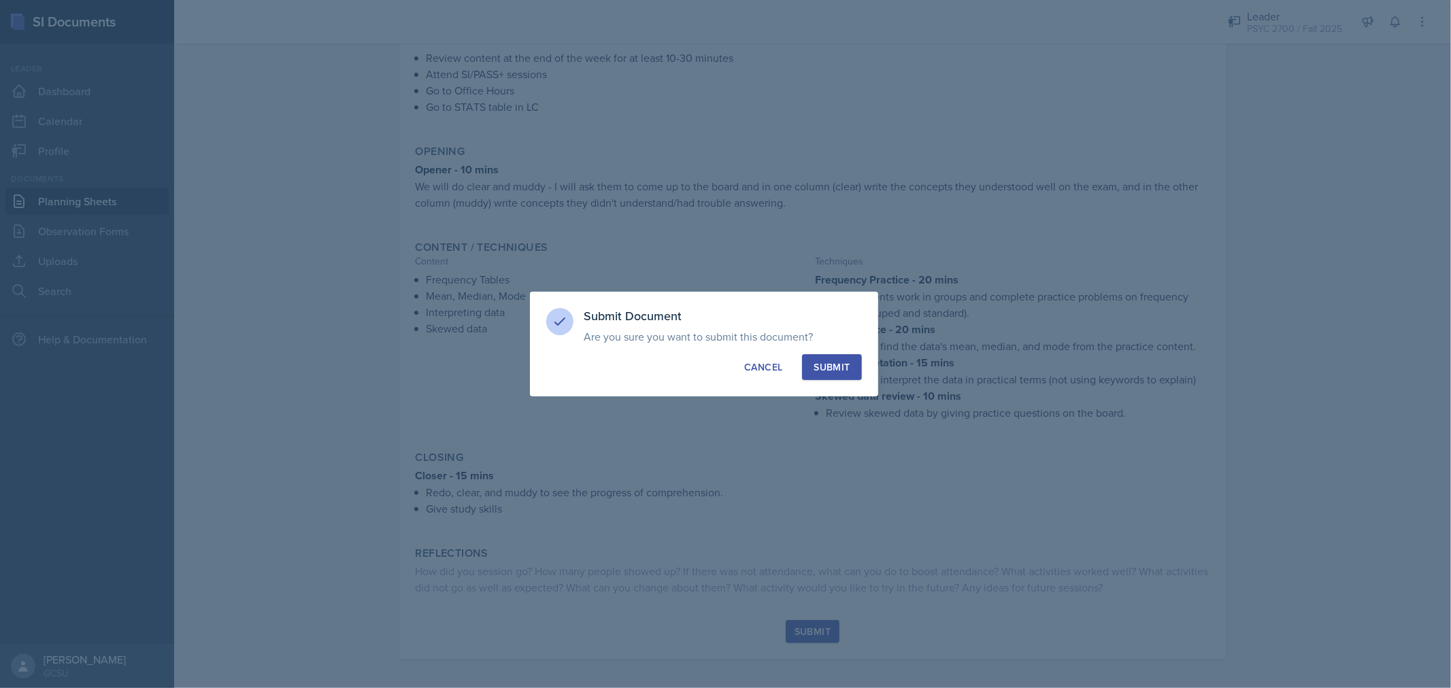
click at [826, 373] on div "Submit" at bounding box center [831, 367] width 36 height 14
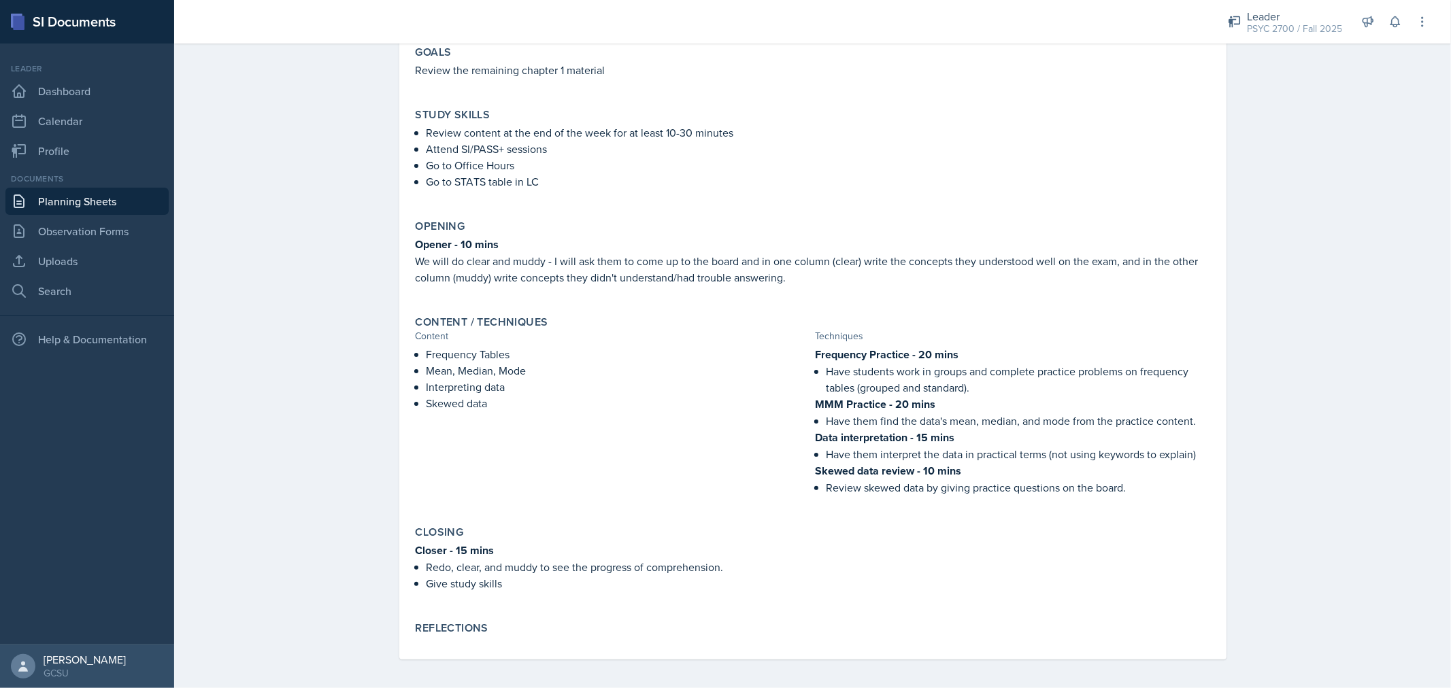
scroll to position [0, 0]
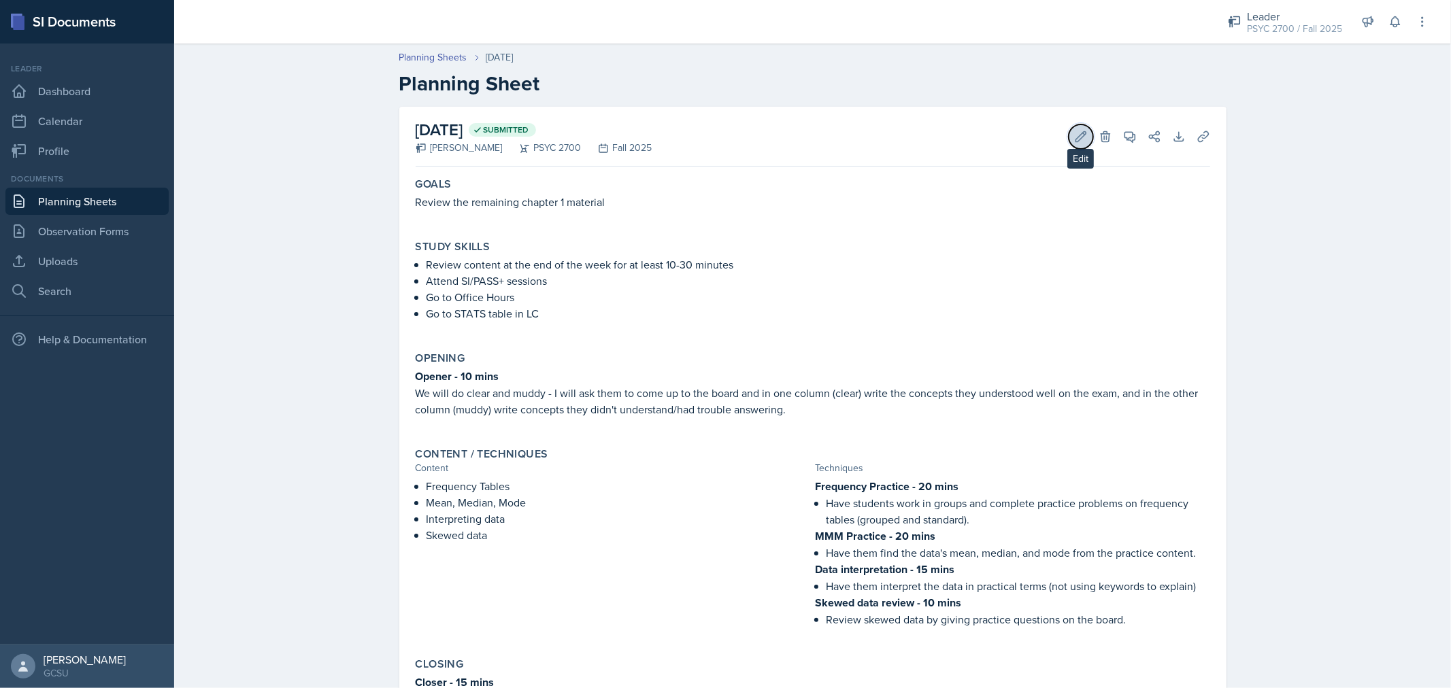
click at [1076, 131] on icon at bounding box center [1081, 137] width 14 height 14
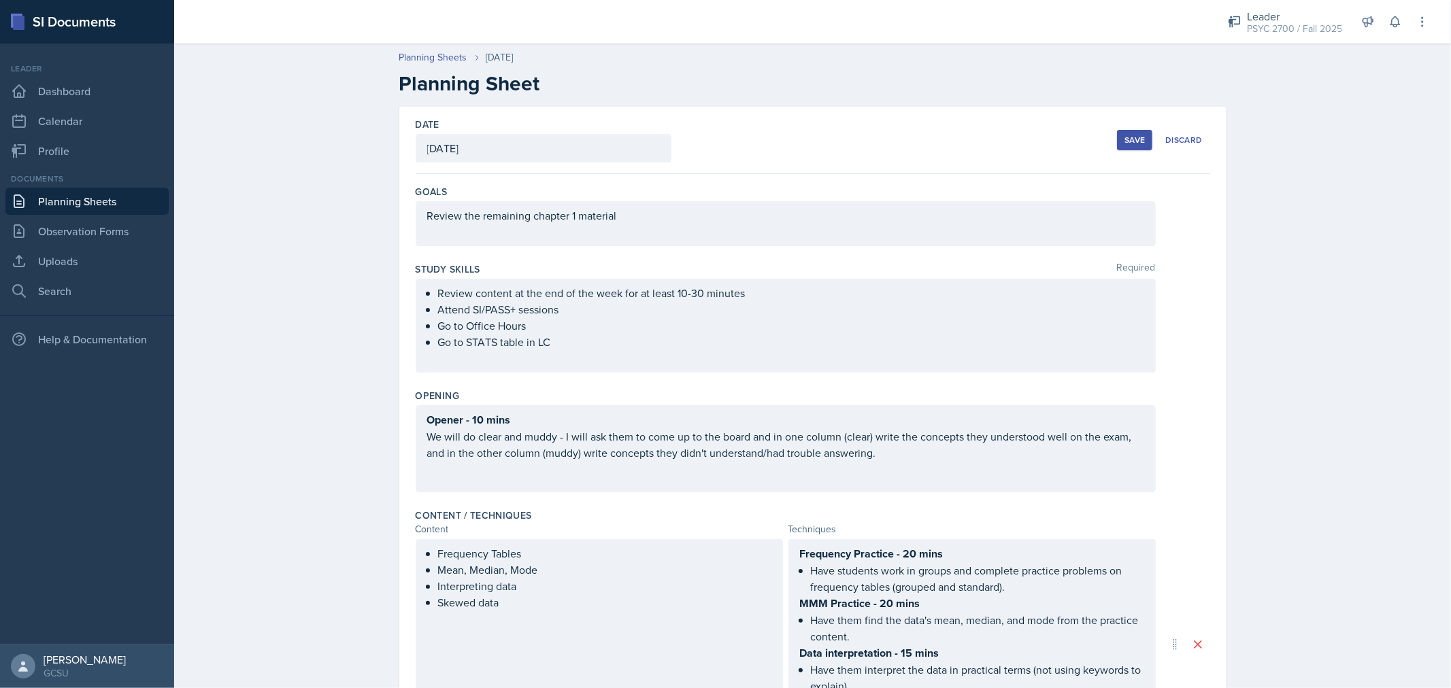
scroll to position [379, 0]
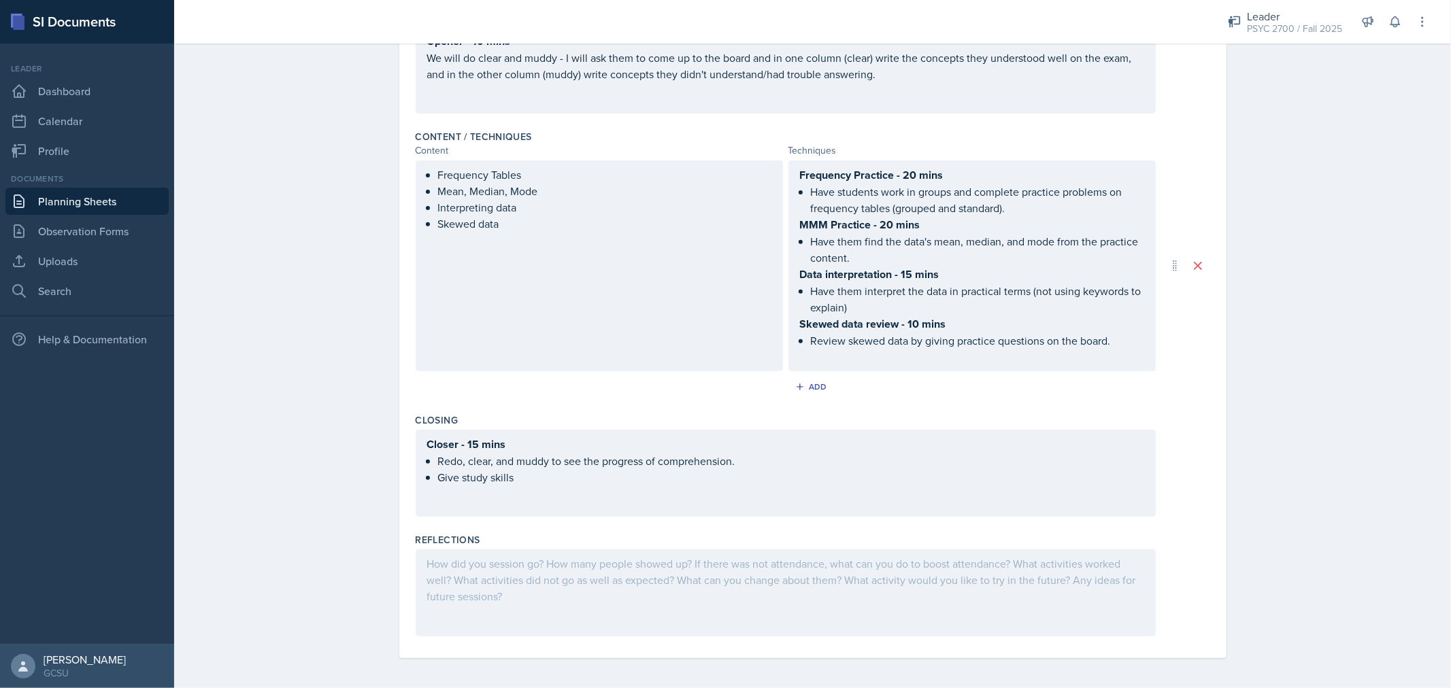
click at [558, 599] on div at bounding box center [786, 593] width 740 height 87
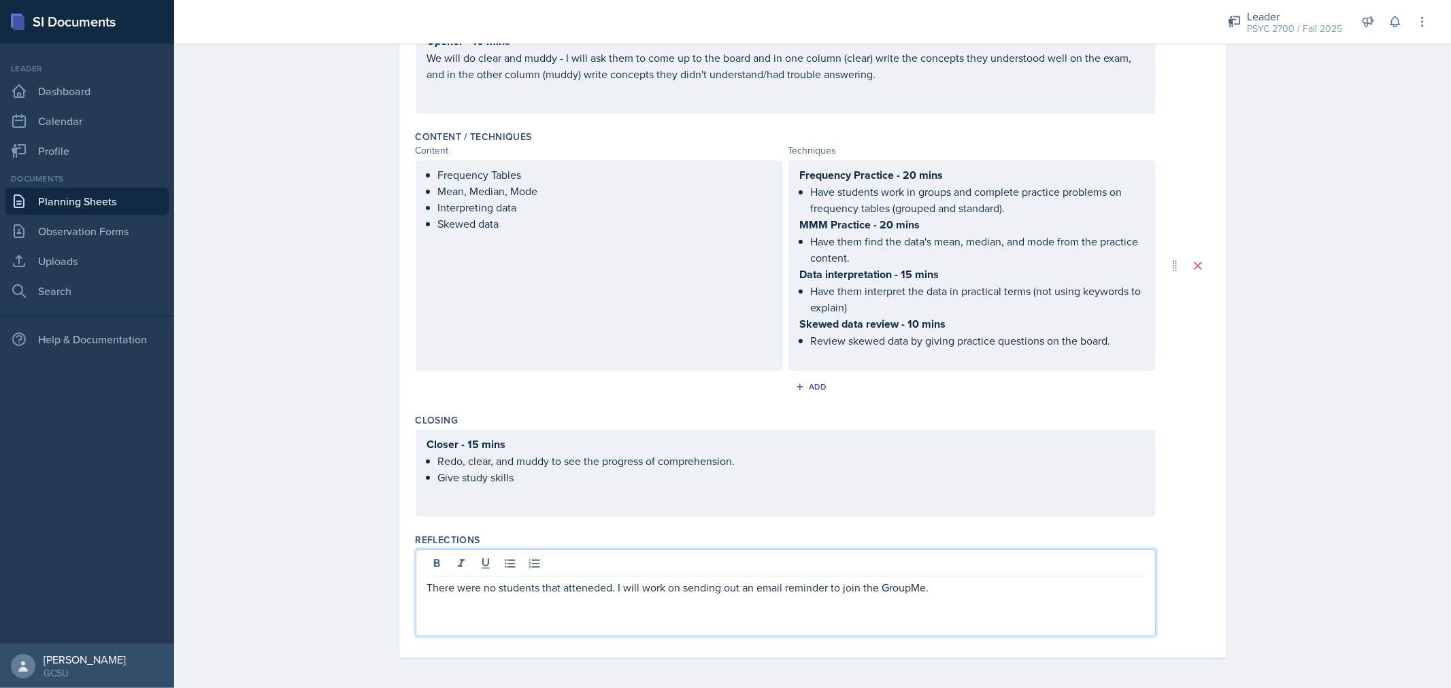
click at [586, 582] on p "There were no students that atteneded. I will work on sending out an email remi…" at bounding box center [785, 587] width 717 height 16
click at [540, 588] on p "There were no students that attended. I will work on sending out an email remin…" at bounding box center [785, 587] width 717 height 16
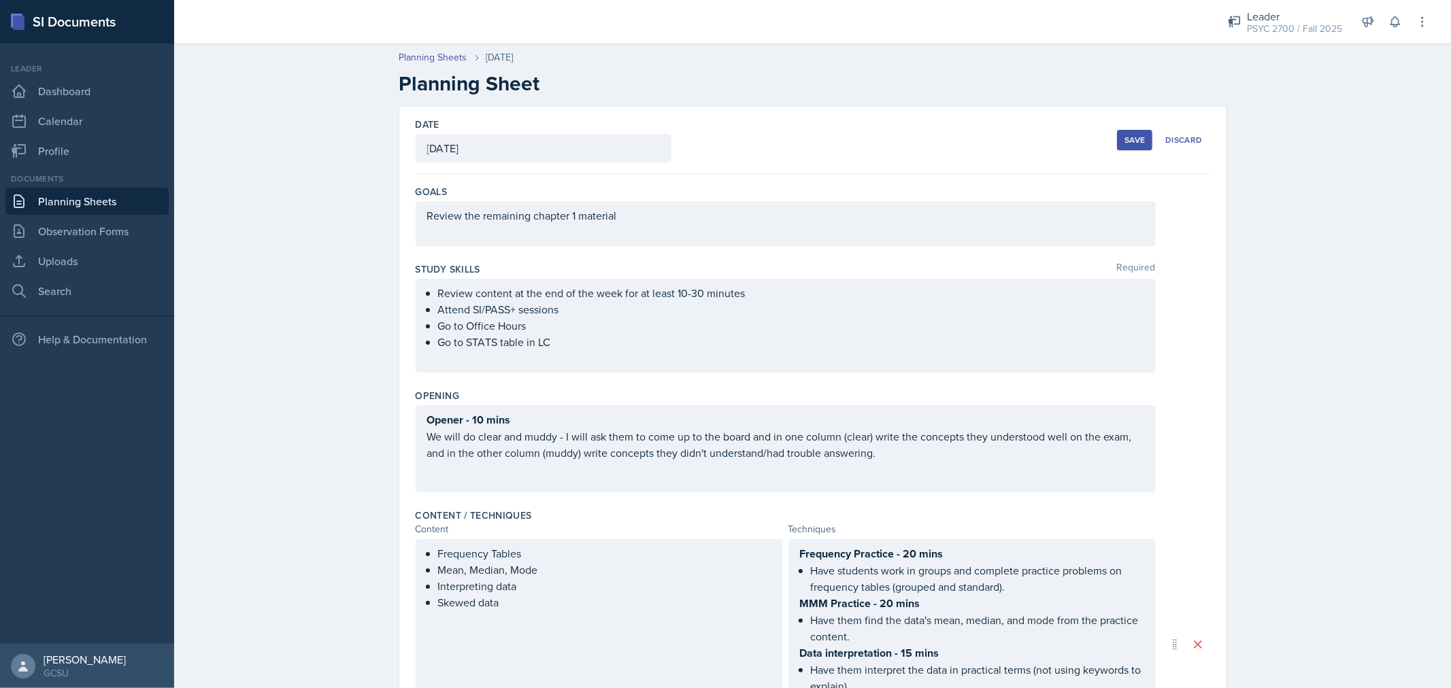
click at [1141, 144] on button "Save" at bounding box center [1134, 140] width 35 height 20
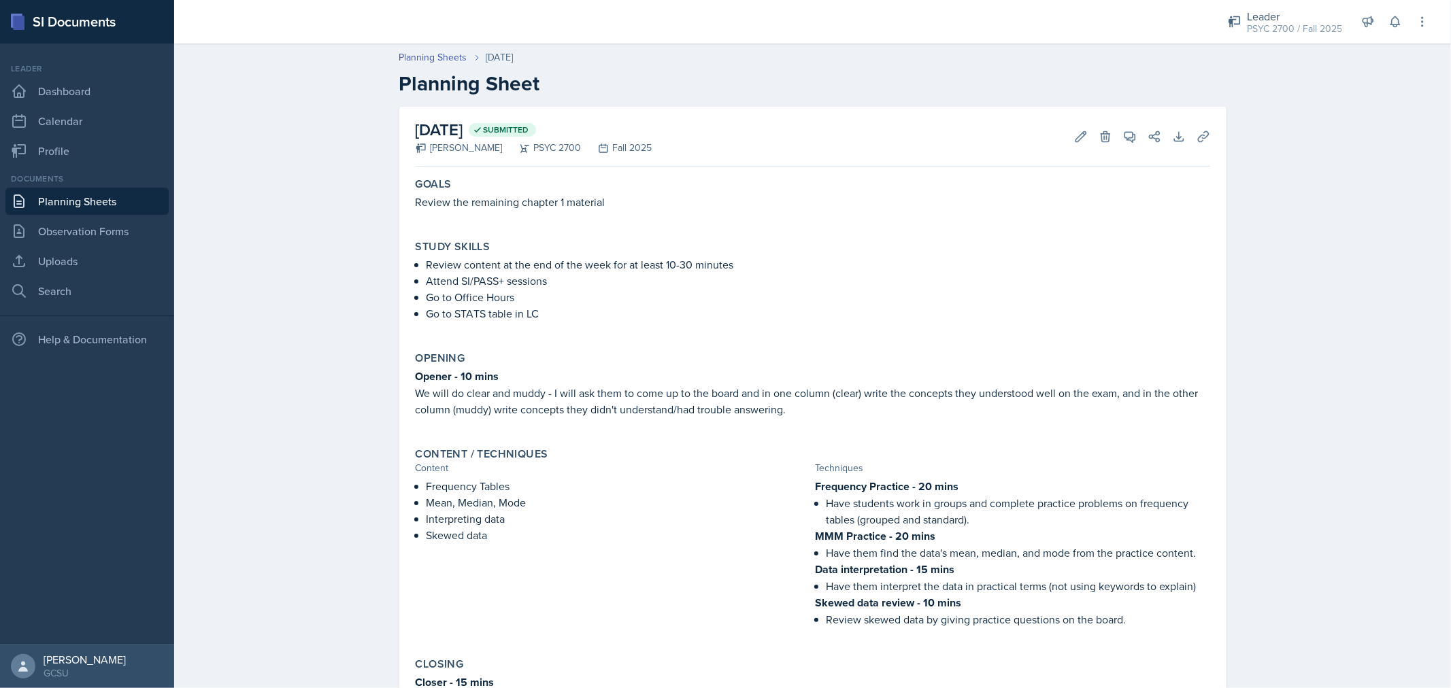
click at [86, 195] on link "Planning Sheets" at bounding box center [86, 201] width 163 height 27
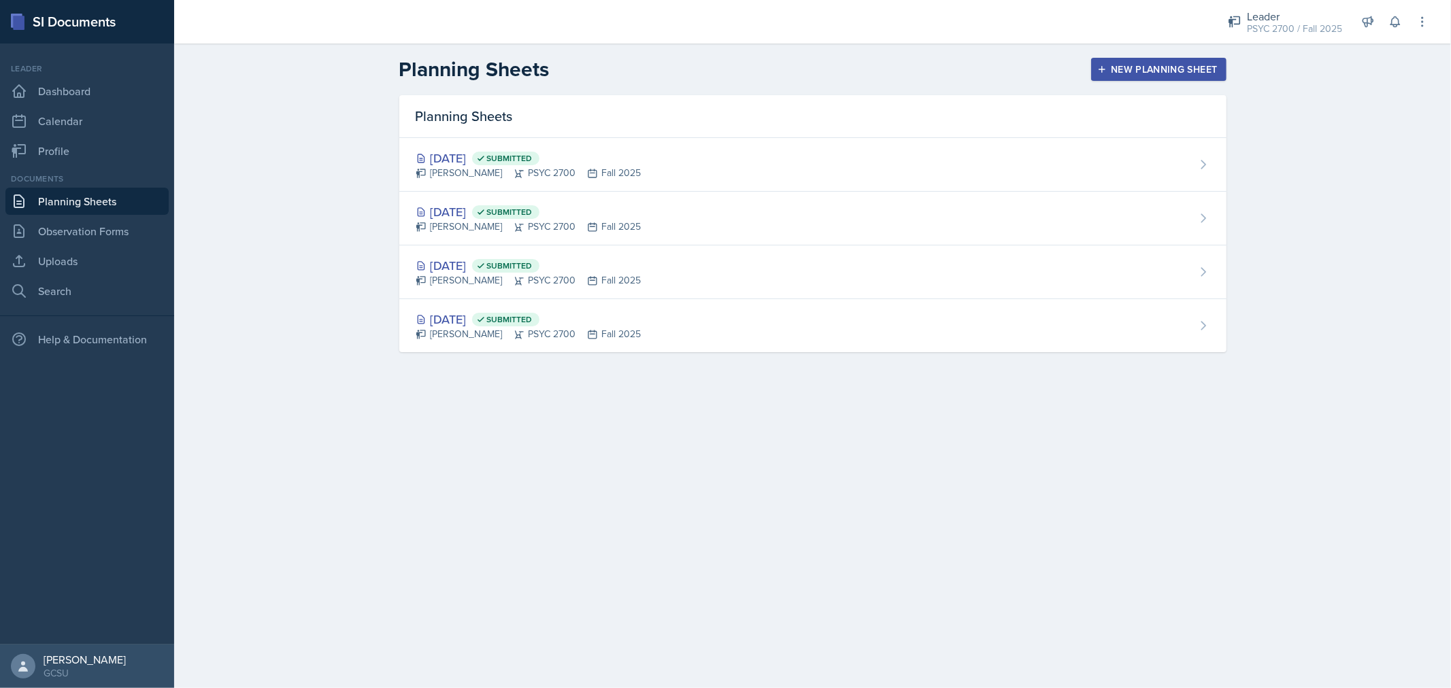
click at [925, 448] on main "Planning Sheets New Planning Sheet Planning Sheets [DATE] Submitted [PERSON_NAM…" at bounding box center [812, 366] width 1277 height 645
